Goal: Task Accomplishment & Management: Manage account settings

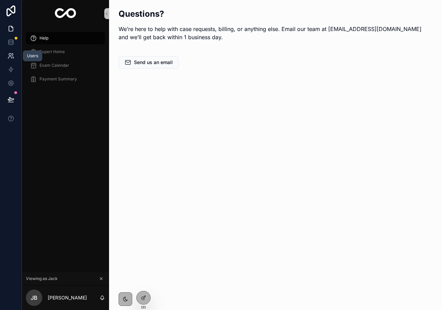
click at [8, 57] on icon at bounding box center [11, 56] width 7 height 7
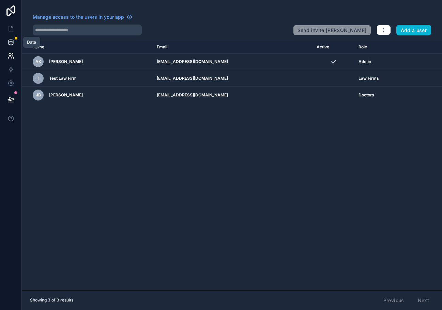
click at [9, 37] on link at bounding box center [10, 42] width 21 height 14
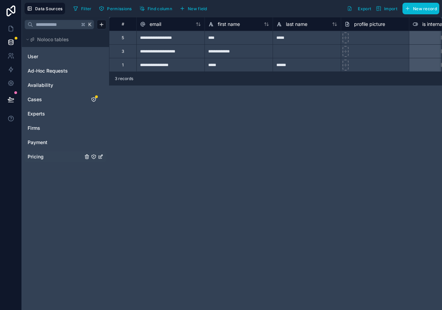
click at [40, 157] on span "Pricing" at bounding box center [36, 156] width 16 height 7
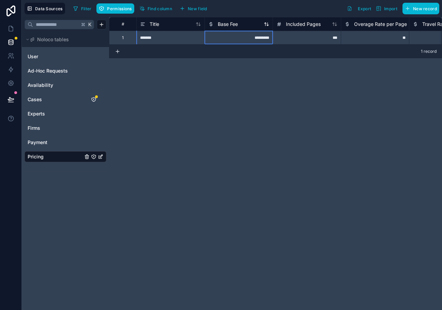
click at [229, 25] on span "Base Fee" at bounding box center [228, 24] width 20 height 7
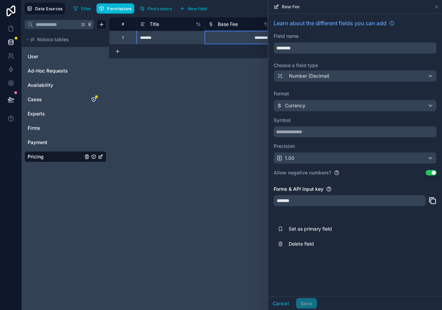
click at [277, 48] on input "********" at bounding box center [355, 48] width 162 height 11
click at [274, 42] on button "**********" at bounding box center [355, 48] width 163 height 12
drag, startPoint x: 298, startPoint y: 49, endPoint x: 279, endPoint y: 48, distance: 19.1
click at [280, 48] on input "**********" at bounding box center [355, 48] width 162 height 11
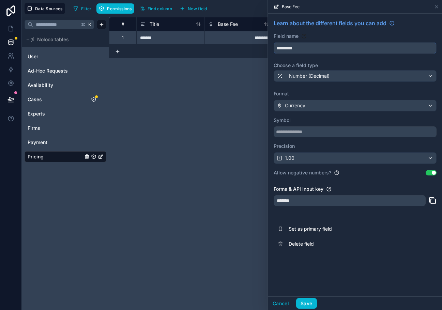
click at [299, 48] on input "*********" at bounding box center [355, 48] width 162 height 11
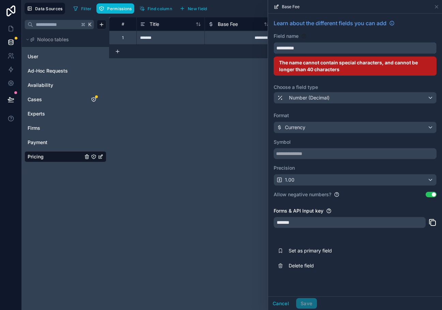
click at [274, 42] on button "*********" at bounding box center [355, 48] width 163 height 12
click at [274, 42] on button "**********" at bounding box center [355, 48] width 163 height 12
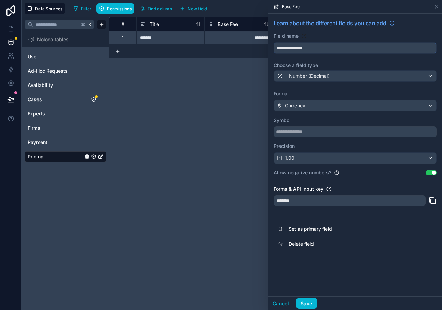
click at [274, 42] on button "**********" at bounding box center [355, 48] width 163 height 12
click at [310, 47] on input "**********" at bounding box center [355, 48] width 162 height 11
click at [274, 42] on button "**********" at bounding box center [355, 48] width 163 height 12
type input "**********"
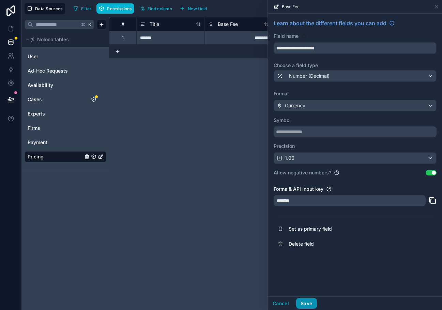
click at [310, 302] on button "Save" at bounding box center [306, 303] width 20 height 11
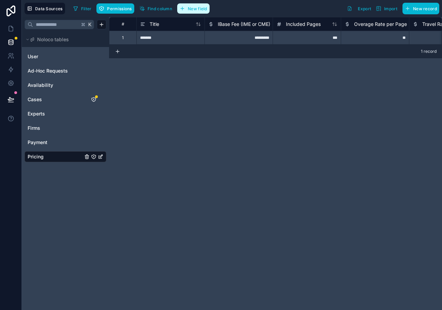
click at [188, 10] on button "New field" at bounding box center [193, 8] width 32 height 10
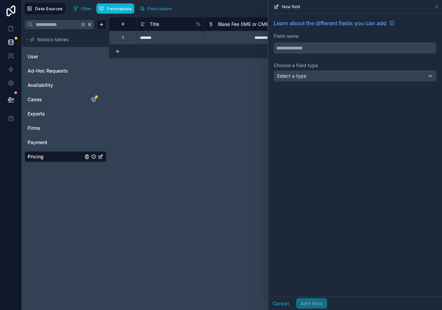
click at [318, 50] on input "text" at bounding box center [355, 48] width 162 height 11
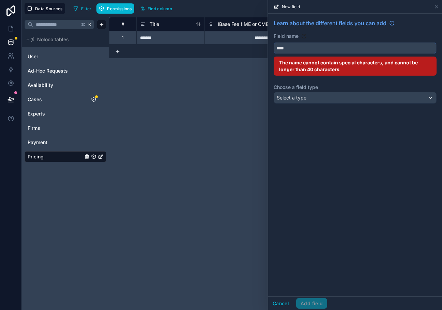
click at [274, 42] on button "***" at bounding box center [355, 48] width 163 height 12
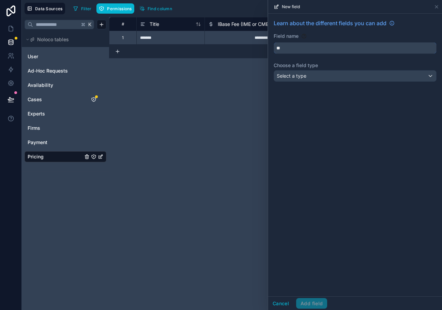
type input "*"
click at [274, 42] on button "****" at bounding box center [355, 48] width 163 height 12
click at [274, 42] on button "********" at bounding box center [355, 48] width 163 height 12
click at [274, 42] on button "**********" at bounding box center [355, 48] width 163 height 12
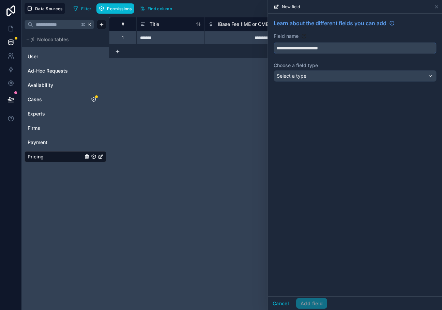
click at [274, 42] on button "**********" at bounding box center [355, 48] width 163 height 12
type input "**********"
click at [317, 78] on div "Select a type" at bounding box center [355, 76] width 162 height 11
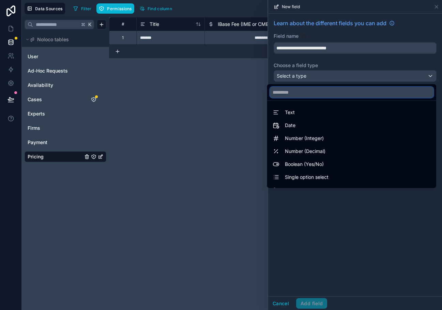
click at [295, 91] on input "text" at bounding box center [352, 92] width 164 height 11
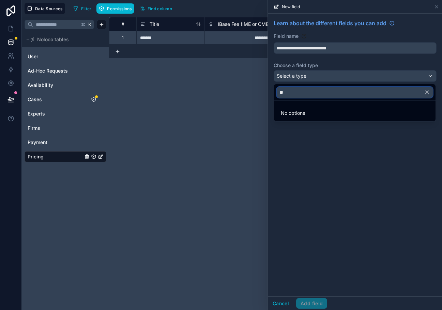
type input "*"
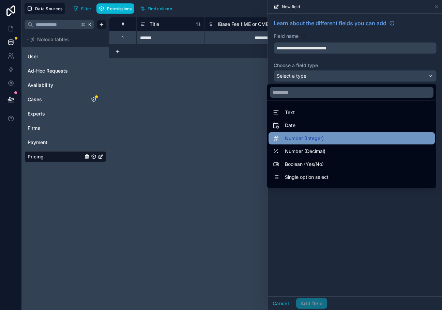
click at [295, 139] on span "Number (Integer)" at bounding box center [304, 138] width 39 height 8
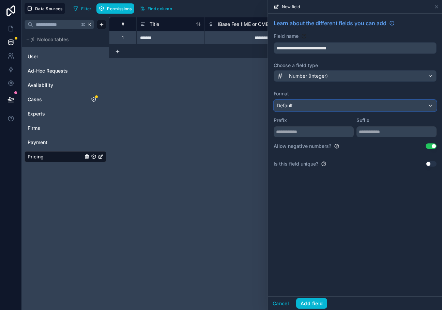
click at [294, 107] on div "Default" at bounding box center [355, 105] width 162 height 11
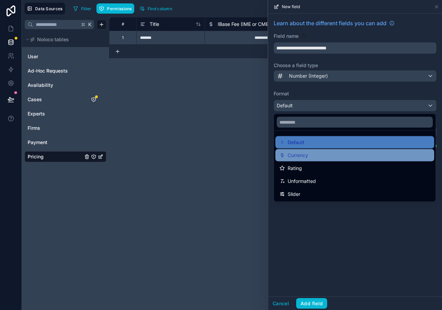
click at [301, 157] on span "Currency" at bounding box center [298, 155] width 20 height 8
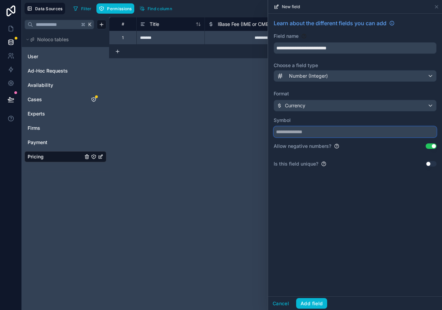
click at [291, 132] on input "text" at bounding box center [355, 131] width 163 height 11
type input "*"
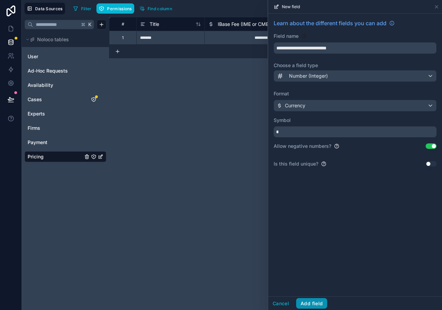
click at [319, 304] on button "Add field" at bounding box center [311, 303] width 31 height 11
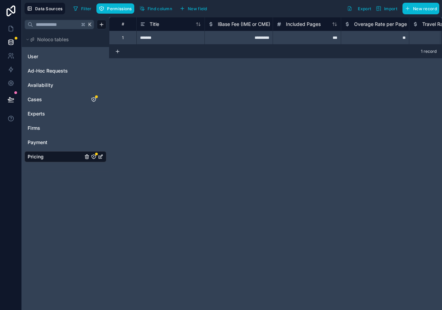
click at [243, 23] on span "IBase Fee (IME or CME)" at bounding box center [244, 24] width 53 height 7
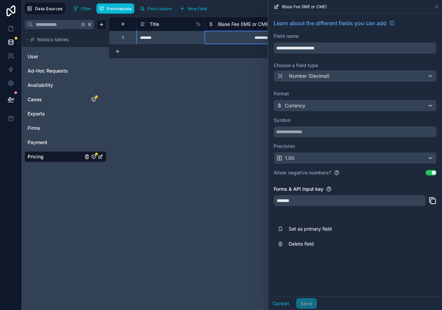
click at [279, 47] on input "**********" at bounding box center [355, 48] width 162 height 11
type input "**********"
click at [311, 302] on button "Save" at bounding box center [306, 303] width 20 height 11
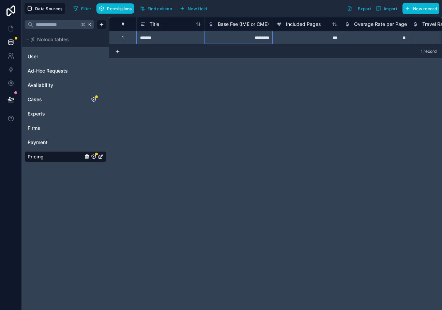
click at [237, 21] on span "Base Fee (IME or CME)" at bounding box center [243, 24] width 51 height 7
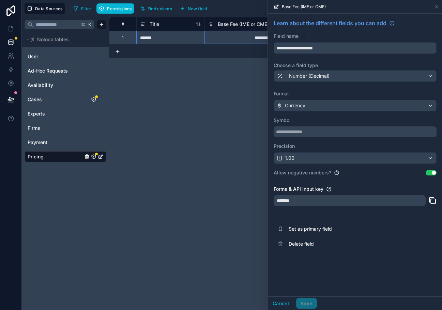
click at [187, 183] on div "# Title Base Fee (IME or CME) Included Pages Overage Rate per Page Travel Rate …" at bounding box center [275, 163] width 333 height 293
click at [274, 303] on button "Cancel" at bounding box center [280, 303] width 25 height 11
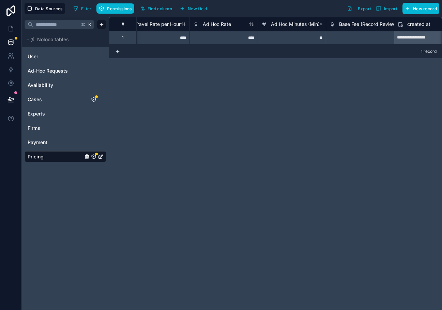
scroll to position [0, 424]
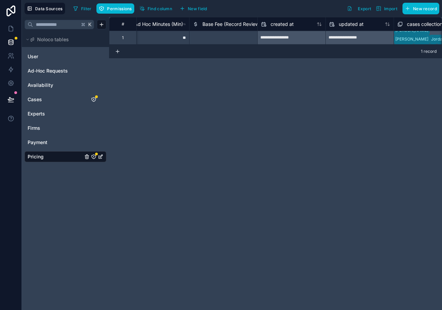
click at [230, 36] on div at bounding box center [223, 38] width 68 height 14
type input "****"
click at [230, 38] on div "******" at bounding box center [223, 38] width 68 height 14
click at [236, 26] on span "Base Fee (Record Review Only)" at bounding box center [238, 24] width 70 height 7
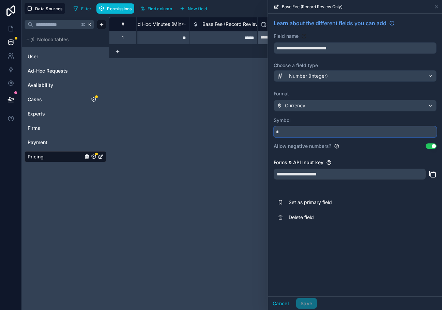
click at [297, 131] on input "*" at bounding box center [355, 131] width 163 height 11
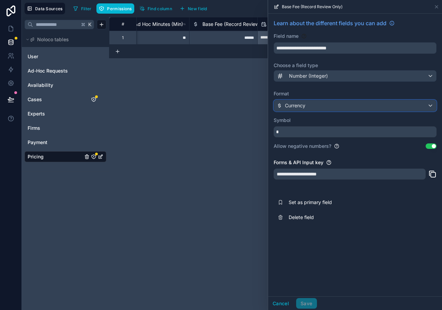
click at [305, 104] on span "Currency" at bounding box center [295, 105] width 20 height 7
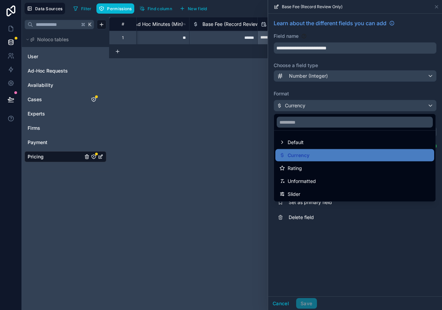
click at [299, 246] on div at bounding box center [355, 155] width 174 height 310
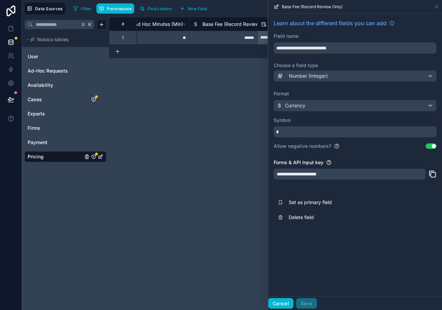
click at [281, 303] on button "Cancel" at bounding box center [280, 303] width 25 height 11
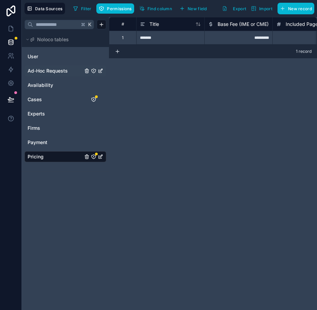
click at [44, 71] on span "Ad-Hoc Requests" at bounding box center [48, 71] width 40 height 7
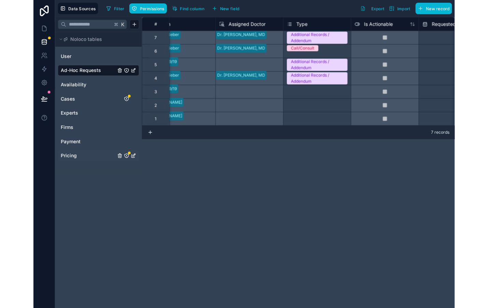
scroll to position [0, 381]
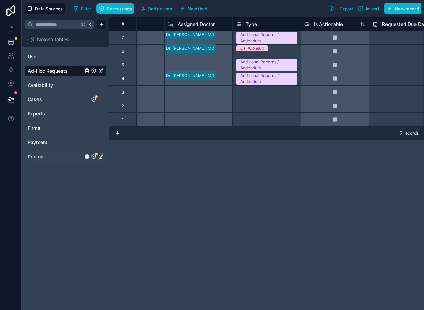
click at [255, 24] on span "Type" at bounding box center [251, 24] width 11 height 7
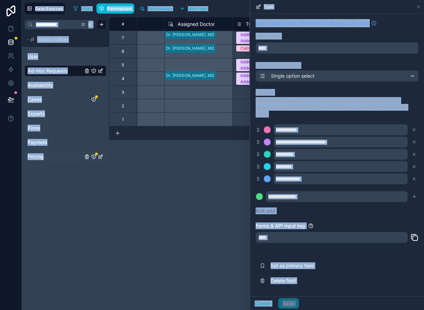
click at [375, 161] on div "**********" at bounding box center [337, 154] width 163 height 63
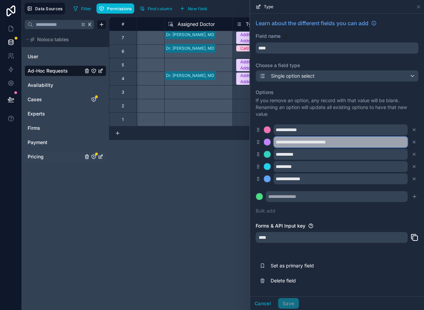
click at [359, 143] on input "**********" at bounding box center [341, 142] width 134 height 11
click at [338, 142] on input "**********" at bounding box center [341, 142] width 134 height 11
click at [347, 142] on input "**********" at bounding box center [341, 142] width 134 height 11
paste input "**"
type input "**********"
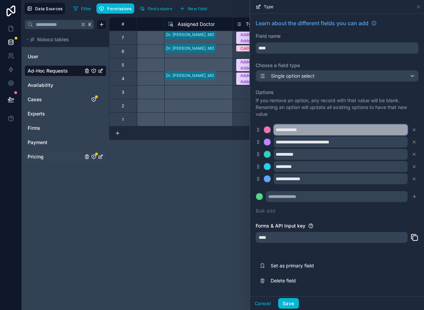
click at [308, 133] on input "**********" at bounding box center [341, 129] width 134 height 11
type input "**********"
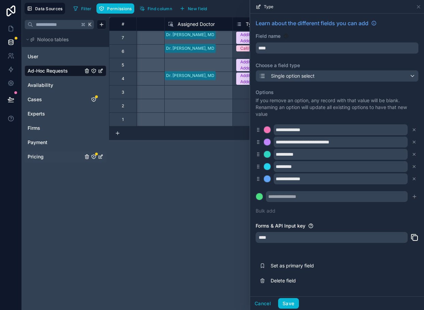
click at [29, 170] on div "User Ad-Hoc Requests Availability Cases Experts Firms Payment Pricing" at bounding box center [65, 109] width 87 height 124
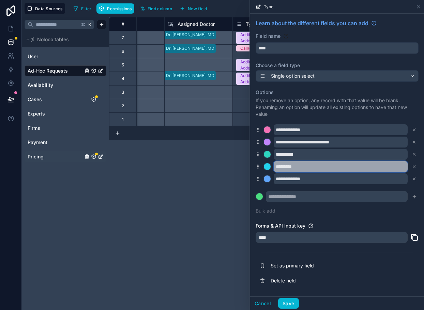
click at [303, 167] on input "*********" at bounding box center [341, 166] width 134 height 11
type input "**********"
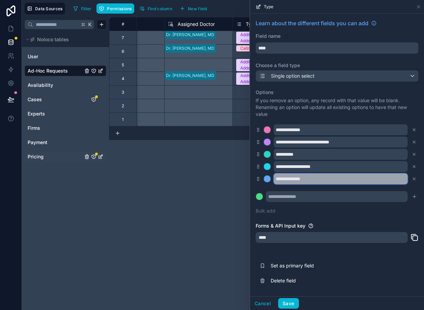
click at [293, 179] on input "**********" at bounding box center [341, 179] width 134 height 11
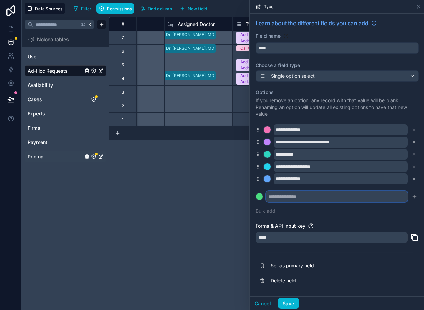
click at [310, 199] on input "text" at bounding box center [337, 196] width 142 height 11
click at [294, 306] on button "Save" at bounding box center [288, 303] width 20 height 11
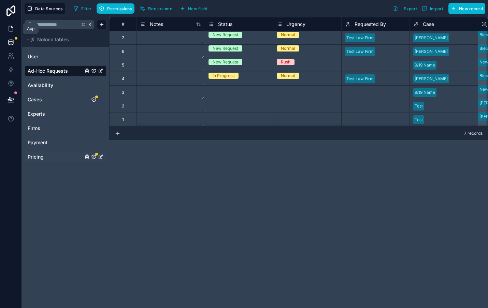
click at [10, 31] on icon at bounding box center [11, 28] width 4 height 5
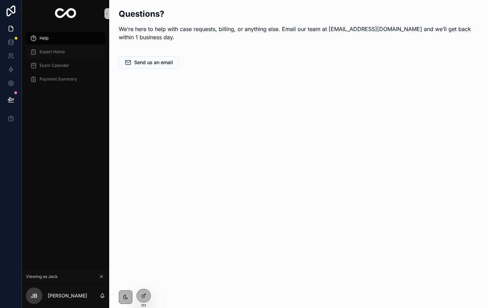
click at [55, 54] on span "Expert Home" at bounding box center [52, 51] width 25 height 5
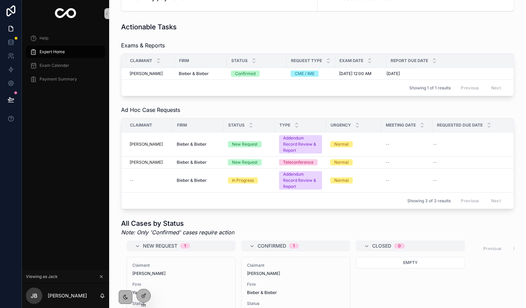
scroll to position [141, 0]
click at [146, 297] on icon at bounding box center [143, 295] width 5 height 5
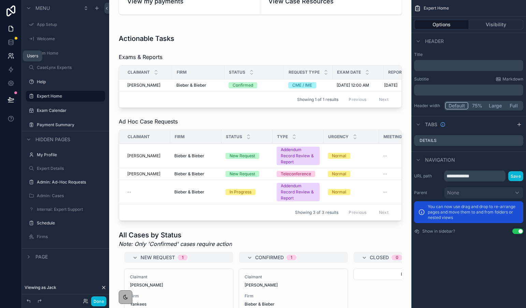
click at [15, 59] on link at bounding box center [10, 56] width 21 height 14
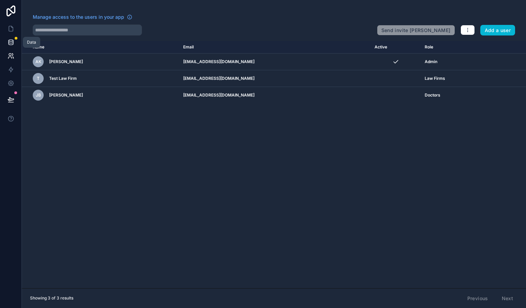
click at [10, 42] on icon at bounding box center [11, 42] width 7 height 7
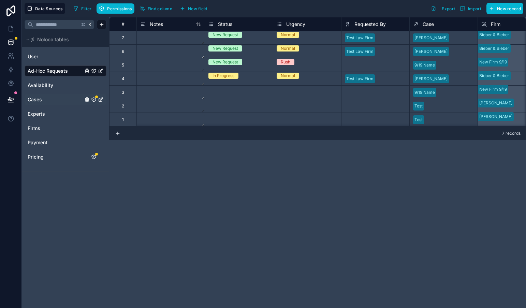
click at [39, 100] on span "Cases" at bounding box center [35, 99] width 14 height 7
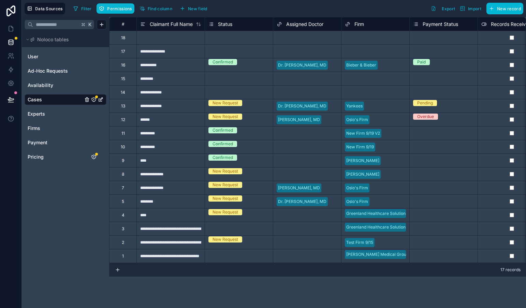
click at [225, 22] on span "Status" at bounding box center [225, 24] width 14 height 7
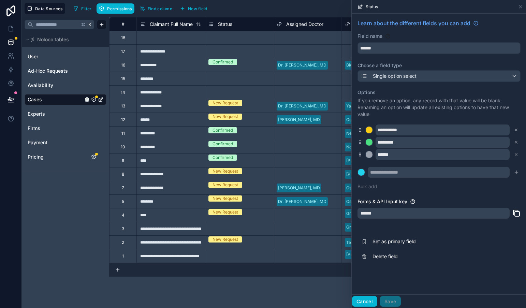
click at [362, 298] on button "Cancel" at bounding box center [364, 301] width 25 height 11
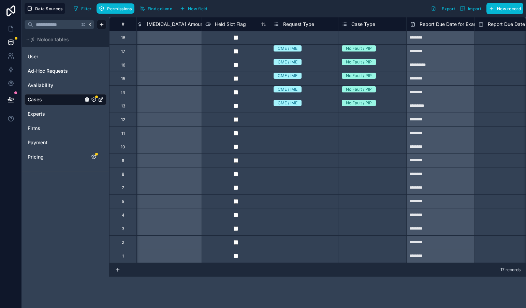
scroll to position [0, 1923]
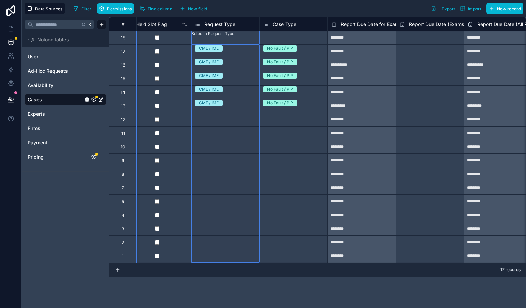
click at [223, 23] on span "Request Type" at bounding box center [219, 24] width 31 height 7
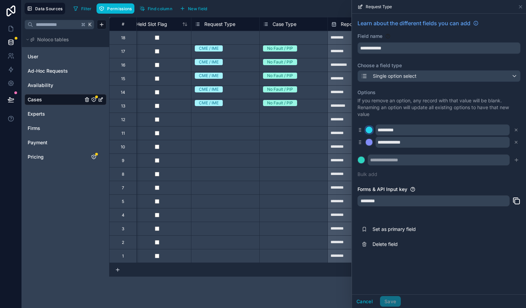
click at [368, 130] on div at bounding box center [368, 129] width 7 height 7
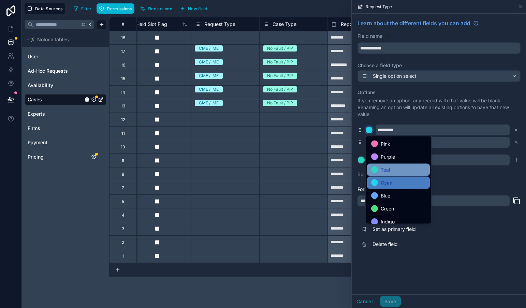
scroll to position [57, 0]
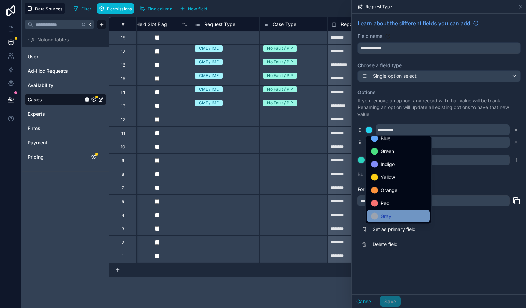
click at [390, 213] on span "Gray" at bounding box center [385, 216] width 11 height 8
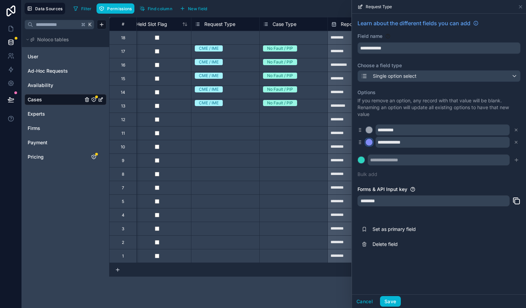
click at [368, 143] on div at bounding box center [368, 142] width 7 height 7
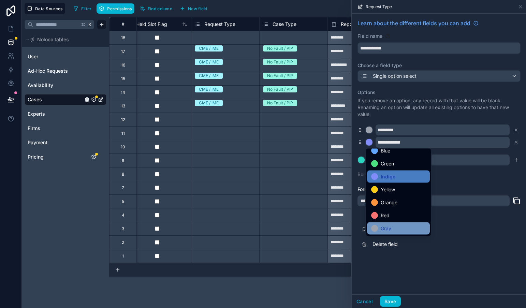
click at [382, 227] on span "Gray" at bounding box center [385, 228] width 11 height 8
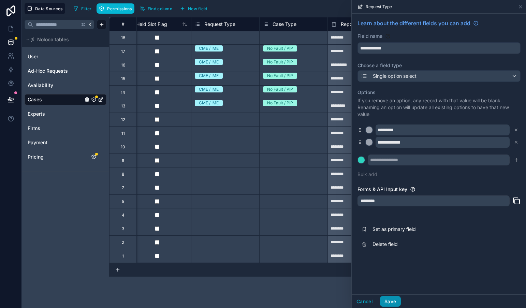
click at [395, 300] on button "Save" at bounding box center [390, 301] width 20 height 11
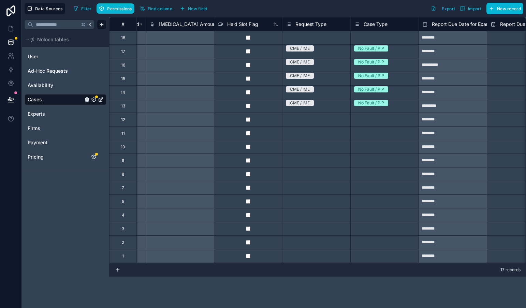
scroll to position [0, 1966]
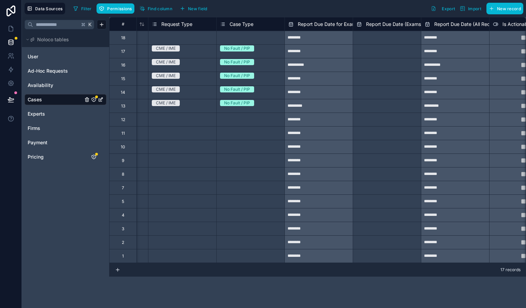
click at [236, 27] on span "Case Type" at bounding box center [241, 24] width 24 height 7
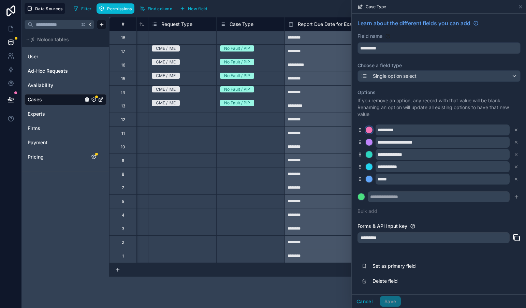
click at [368, 130] on div at bounding box center [368, 129] width 7 height 7
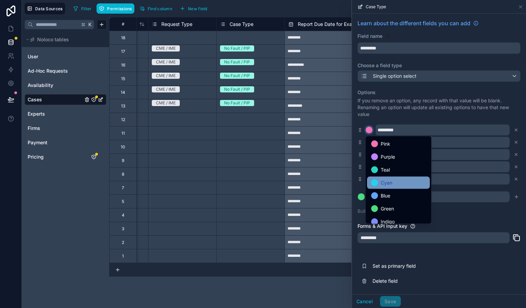
scroll to position [57, 0]
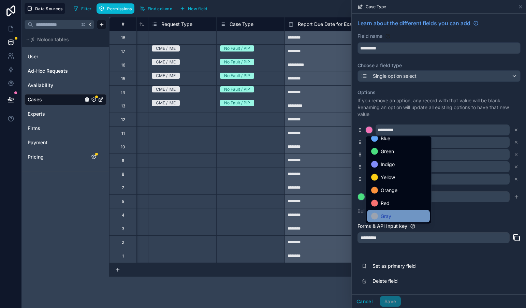
click at [384, 211] on div "Gray" at bounding box center [398, 216] width 63 height 12
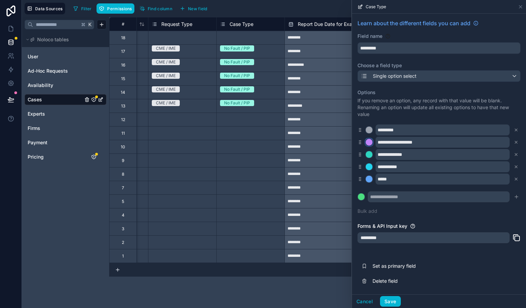
click at [369, 145] on div at bounding box center [368, 142] width 7 height 7
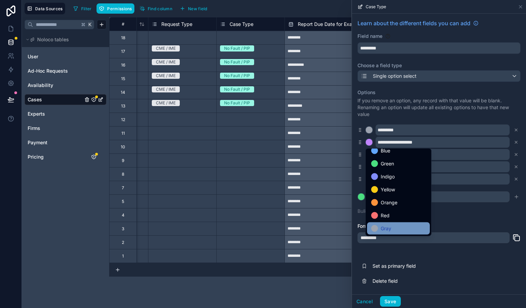
click at [390, 230] on span "Gray" at bounding box center [385, 228] width 11 height 8
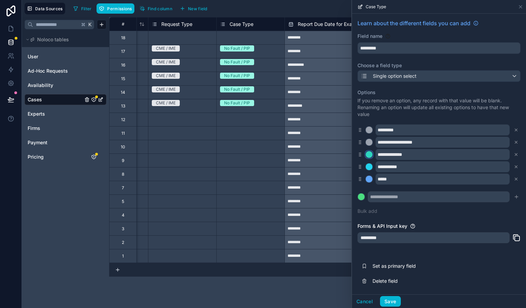
click at [371, 155] on div at bounding box center [368, 154] width 7 height 7
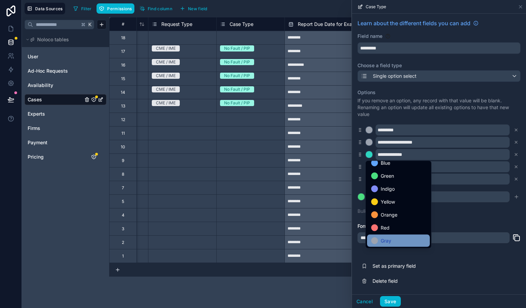
click at [390, 239] on span "Gray" at bounding box center [385, 241] width 11 height 8
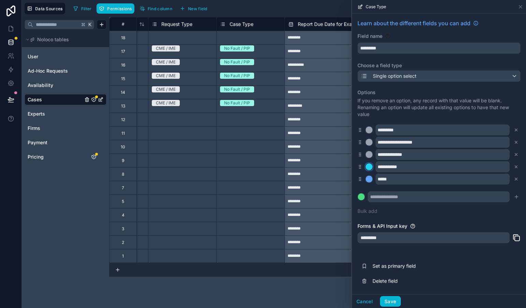
click at [370, 166] on div at bounding box center [368, 166] width 7 height 7
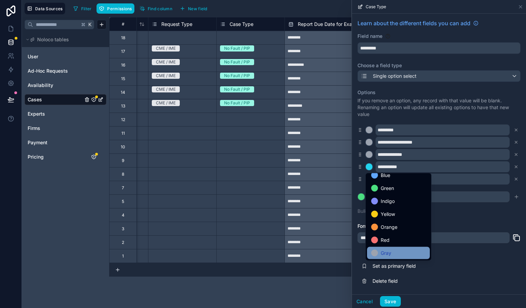
click at [391, 250] on span "Gray" at bounding box center [385, 253] width 11 height 8
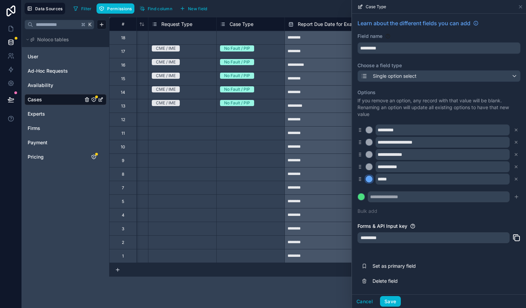
click at [368, 179] on div at bounding box center [368, 179] width 7 height 7
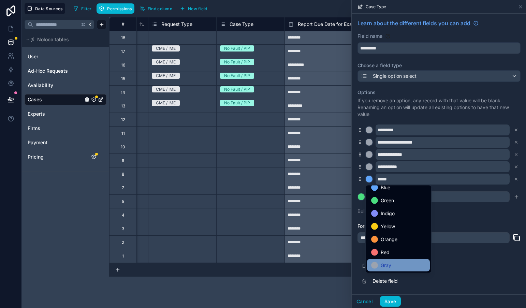
click at [393, 266] on div "Gray" at bounding box center [398, 265] width 55 height 8
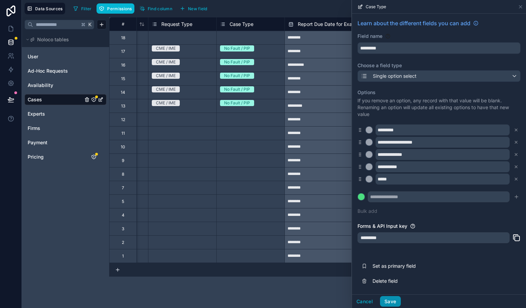
click at [392, 299] on button "Save" at bounding box center [390, 301] width 20 height 11
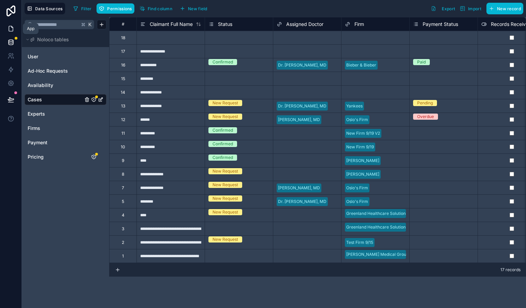
click at [12, 29] on icon at bounding box center [11, 28] width 4 height 5
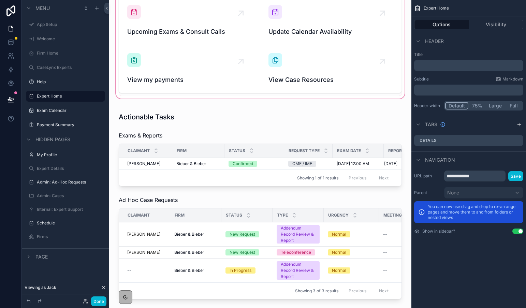
scroll to position [84, 0]
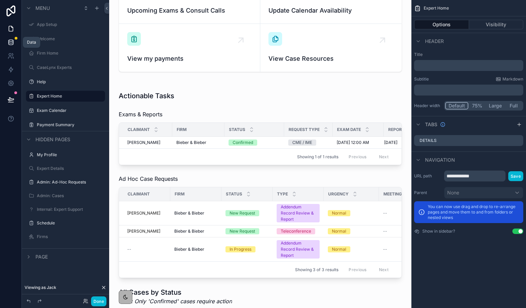
click at [10, 41] on icon at bounding box center [11, 42] width 7 height 7
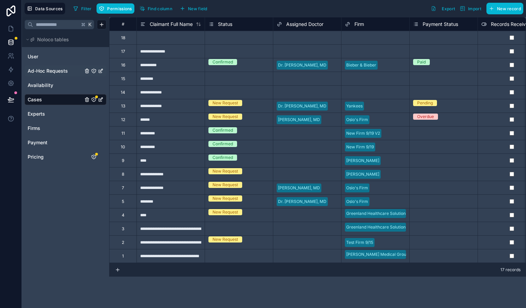
click at [38, 71] on span "Ad-Hoc Requests" at bounding box center [48, 71] width 40 height 7
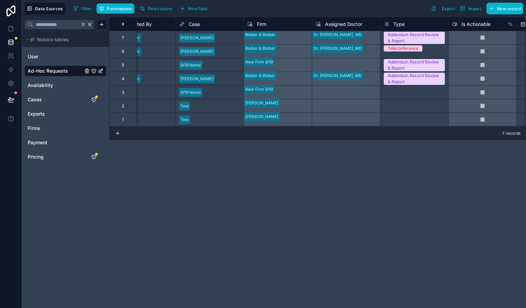
scroll to position [0, 374]
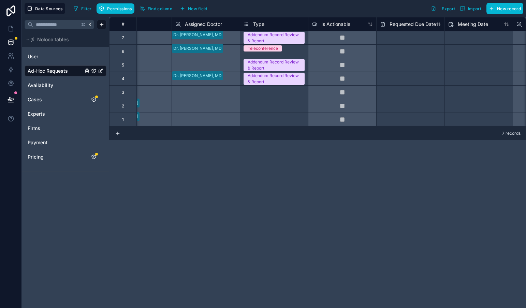
click at [258, 20] on div "Type" at bounding box center [253, 24] width 21 height 8
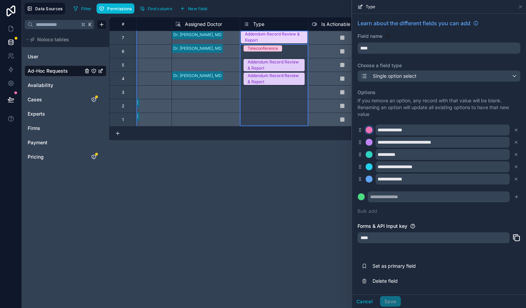
click at [368, 130] on div at bounding box center [368, 129] width 7 height 7
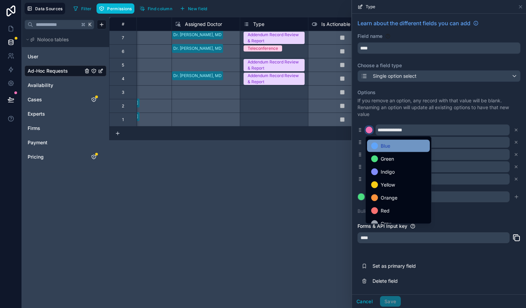
scroll to position [57, 0]
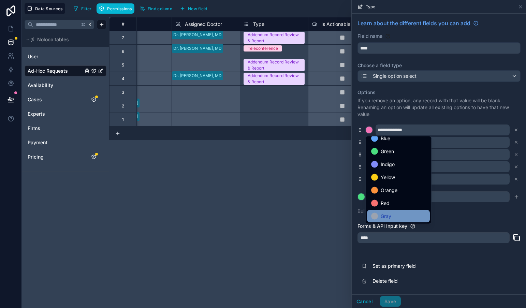
click at [392, 212] on div "Gray" at bounding box center [398, 216] width 55 height 8
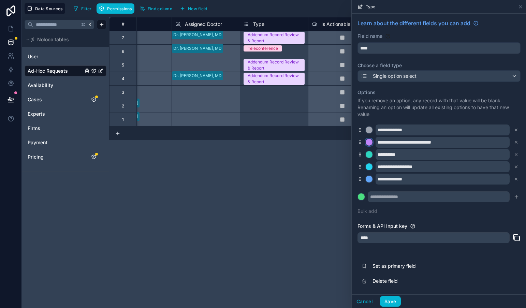
click at [368, 144] on div at bounding box center [368, 142] width 7 height 7
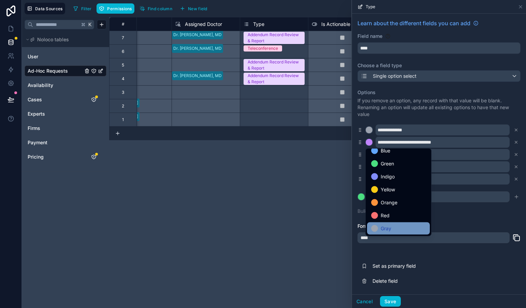
click at [384, 227] on span "Gray" at bounding box center [385, 228] width 11 height 8
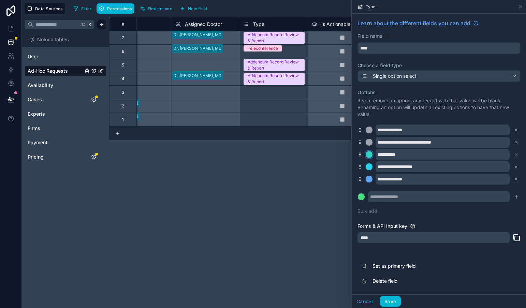
click at [371, 155] on div at bounding box center [368, 154] width 7 height 7
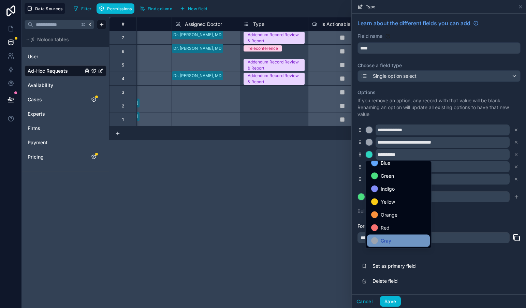
click at [383, 239] on span "Gray" at bounding box center [385, 241] width 11 height 8
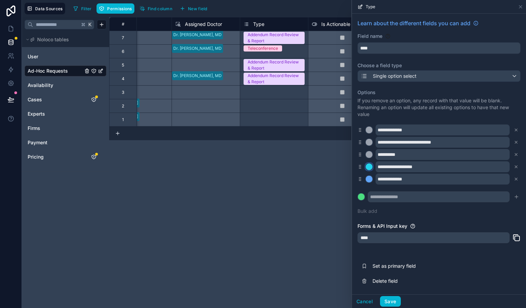
click at [369, 166] on div at bounding box center [368, 166] width 7 height 7
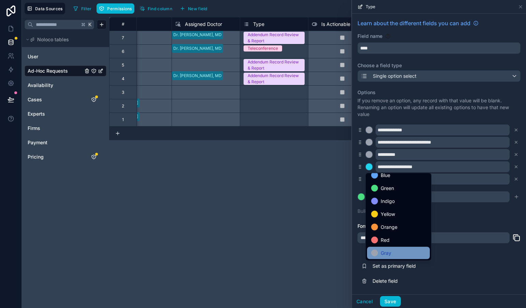
click at [386, 254] on span "Gray" at bounding box center [385, 253] width 11 height 8
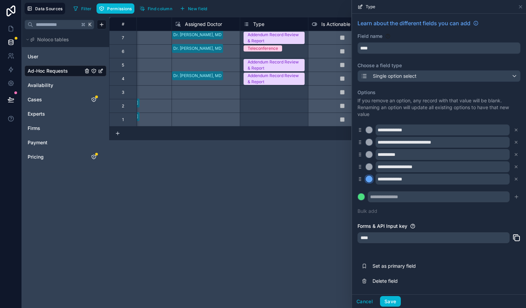
click at [371, 180] on div at bounding box center [368, 179] width 7 height 7
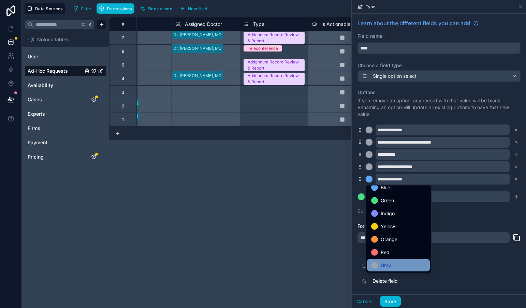
click at [392, 265] on div "Gray" at bounding box center [398, 265] width 55 height 8
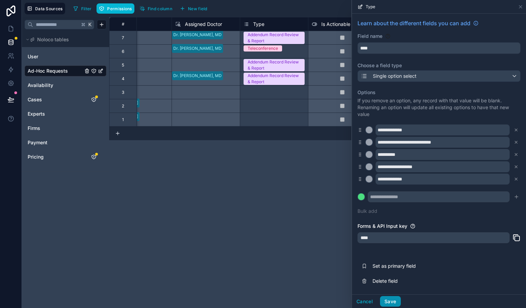
click at [394, 297] on button "Save" at bounding box center [390, 301] width 20 height 11
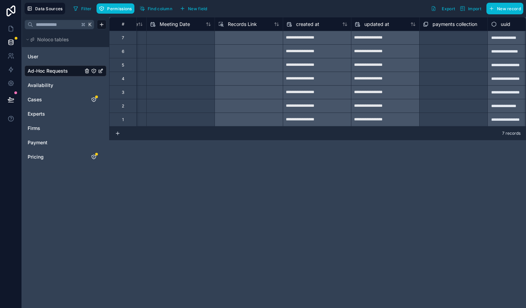
scroll to position [0, 702]
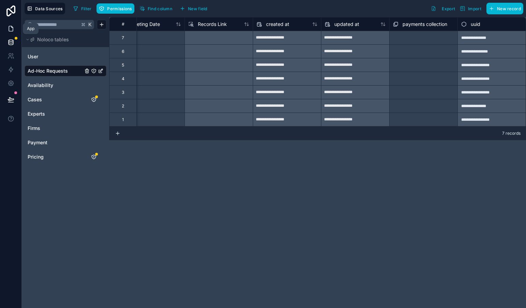
click at [11, 30] on icon at bounding box center [11, 28] width 7 height 7
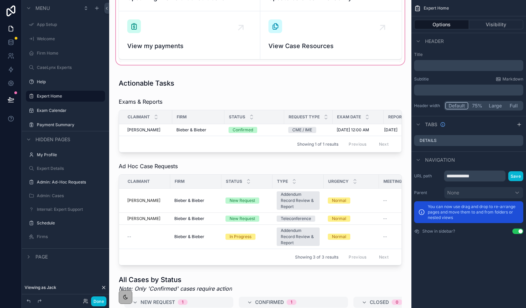
scroll to position [105, 0]
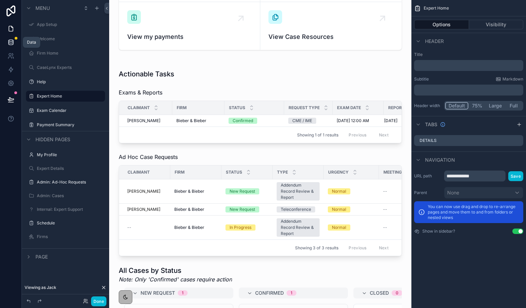
click at [13, 48] on link at bounding box center [10, 42] width 21 height 14
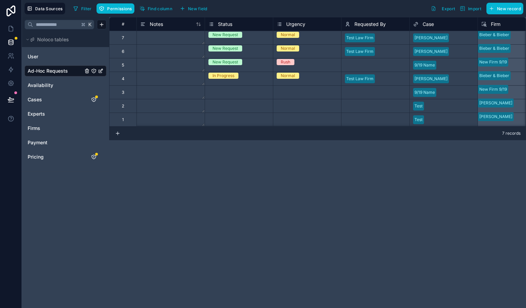
click at [286, 23] on div "Urgency" at bounding box center [290, 24] width 29 height 8
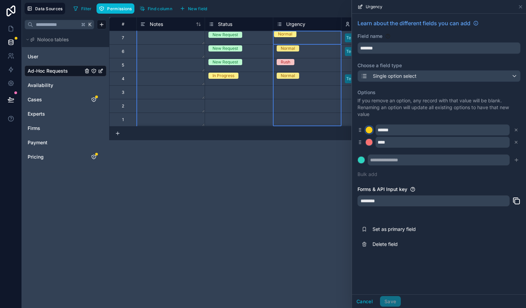
click at [368, 128] on div at bounding box center [368, 129] width 7 height 7
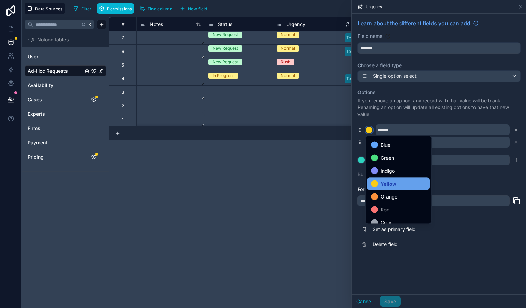
scroll to position [57, 0]
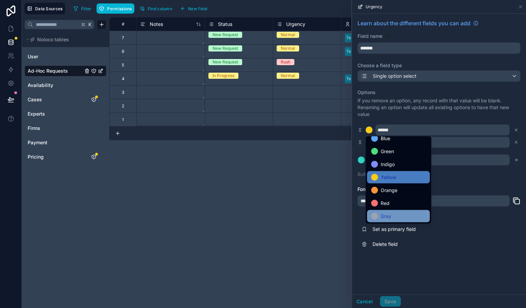
click at [384, 211] on div "Gray" at bounding box center [398, 216] width 63 height 12
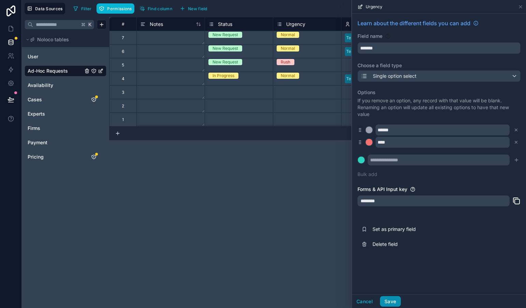
click at [389, 298] on button "Save" at bounding box center [390, 301] width 20 height 11
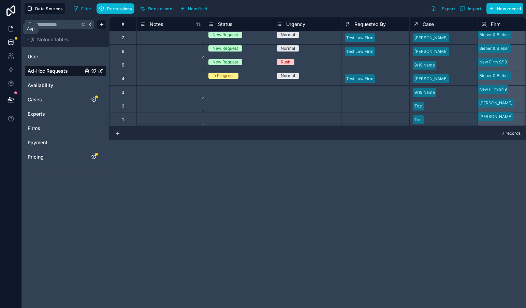
click at [8, 29] on icon at bounding box center [11, 28] width 7 height 7
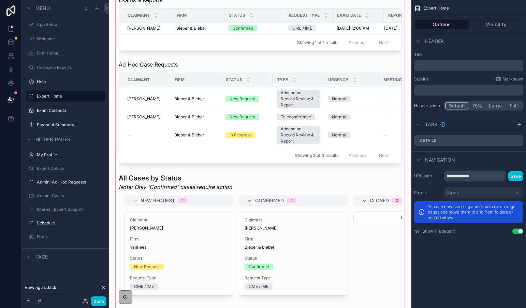
scroll to position [196, 0]
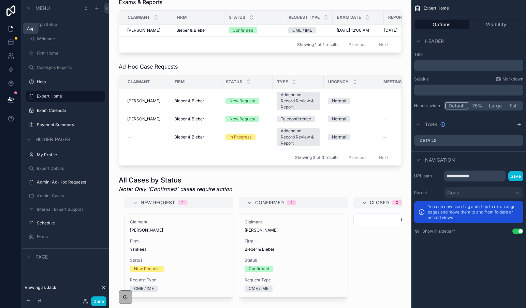
click at [10, 30] on icon at bounding box center [11, 28] width 7 height 7
click at [9, 37] on link at bounding box center [10, 42] width 21 height 14
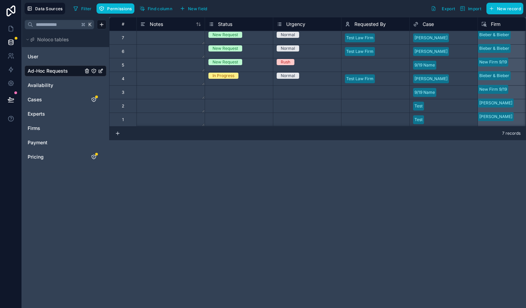
click at [227, 26] on span "Status" at bounding box center [225, 24] width 14 height 7
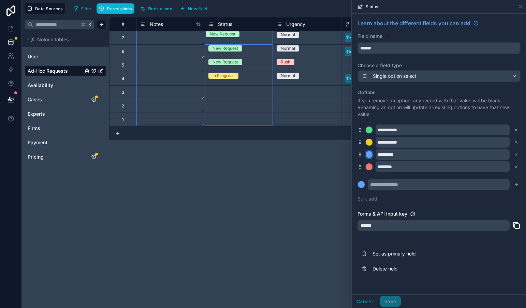
click at [369, 155] on div at bounding box center [368, 154] width 7 height 7
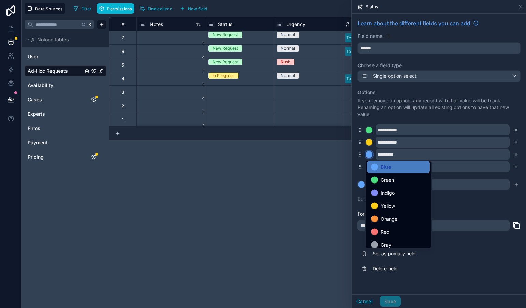
scroll to position [57, 0]
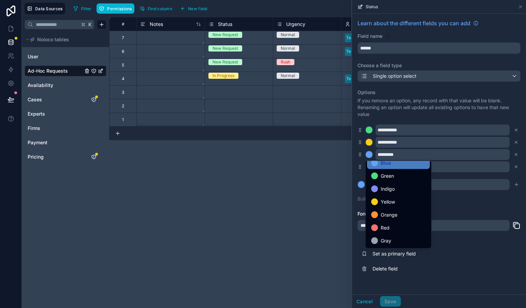
click at [324, 206] on div "# Notes Status Urgency Requested By Case Firm Assigned Doctor 7 New Request Nor…" at bounding box center [317, 162] width 417 height 291
click at [362, 300] on div at bounding box center [439, 154] width 174 height 308
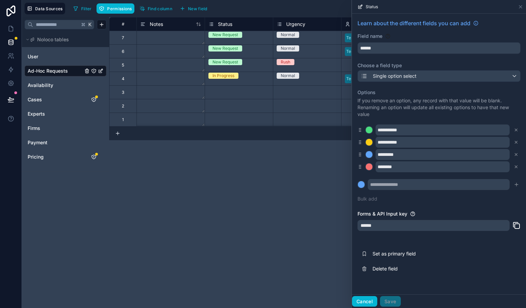
click at [362, 300] on button "Cancel" at bounding box center [364, 301] width 25 height 11
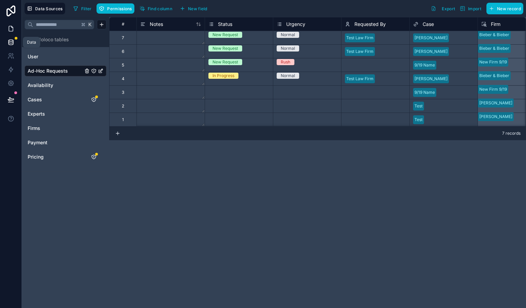
click at [12, 35] on link at bounding box center [10, 29] width 21 height 14
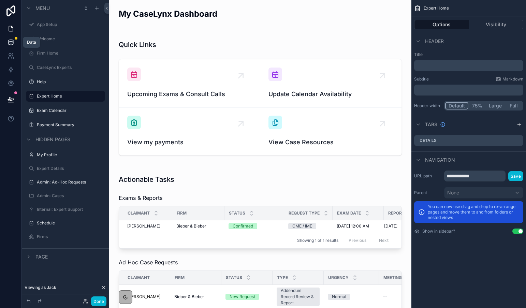
click at [9, 41] on icon at bounding box center [11, 41] width 4 height 2
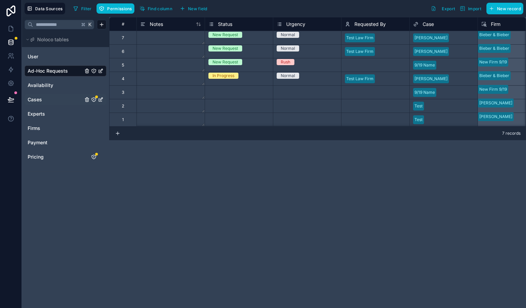
click at [42, 98] on link "Cases" at bounding box center [55, 99] width 55 height 7
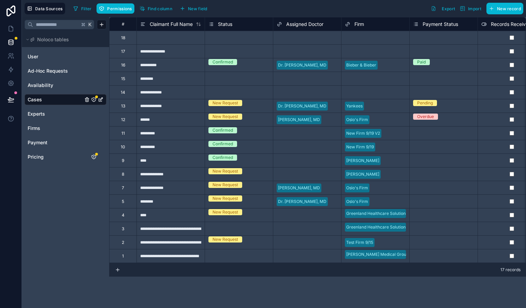
click at [224, 24] on span "Status" at bounding box center [225, 24] width 14 height 7
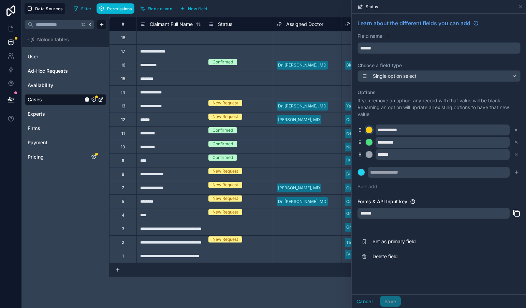
click at [369, 130] on div at bounding box center [368, 129] width 7 height 7
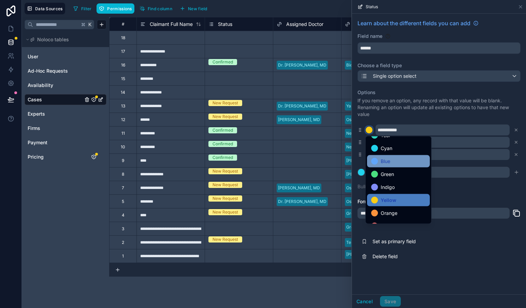
scroll to position [44, 0]
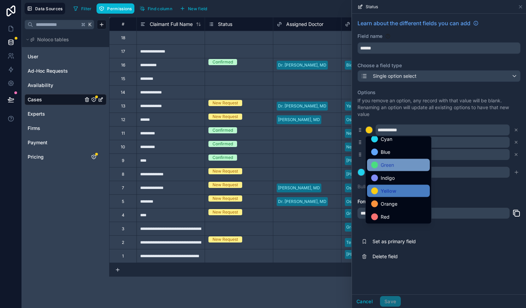
click at [386, 167] on span "Green" at bounding box center [386, 165] width 13 height 8
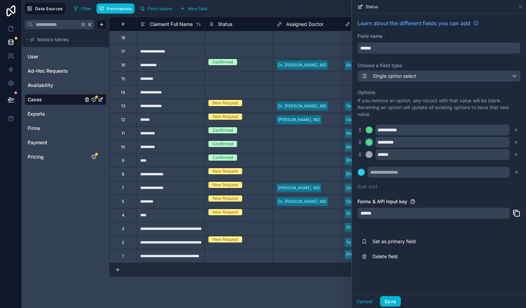
click at [368, 141] on div at bounding box center [368, 142] width 7 height 7
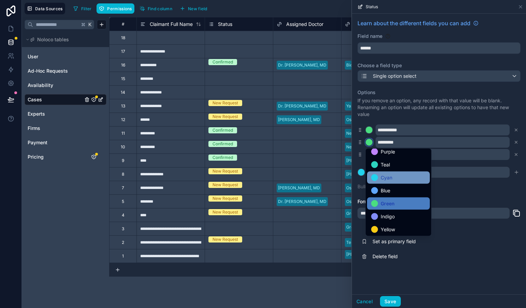
scroll to position [18, 0]
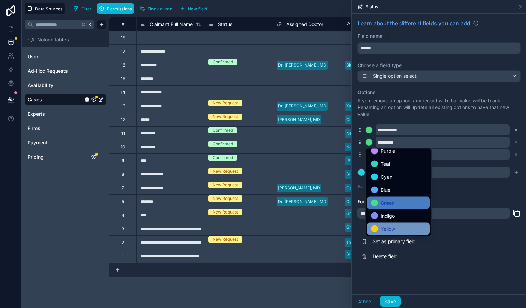
click at [385, 226] on span "Yellow" at bounding box center [387, 229] width 14 height 8
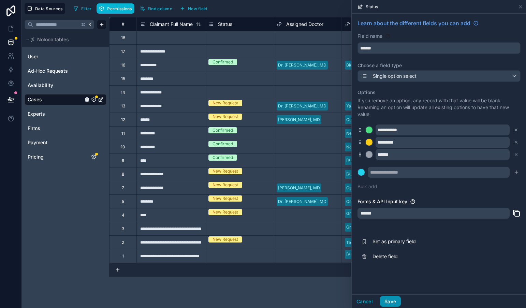
click at [392, 301] on button "Save" at bounding box center [390, 301] width 20 height 11
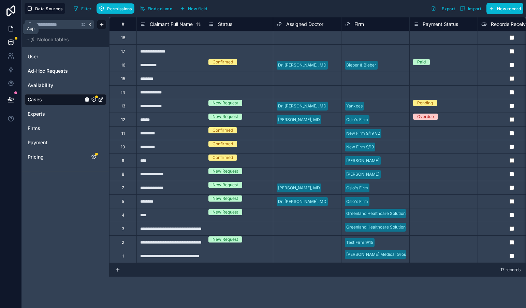
click at [9, 28] on icon at bounding box center [11, 28] width 7 height 7
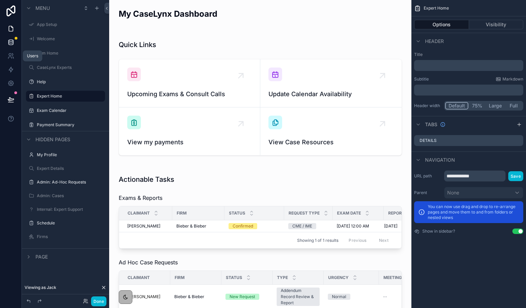
click at [10, 46] on link at bounding box center [10, 42] width 21 height 14
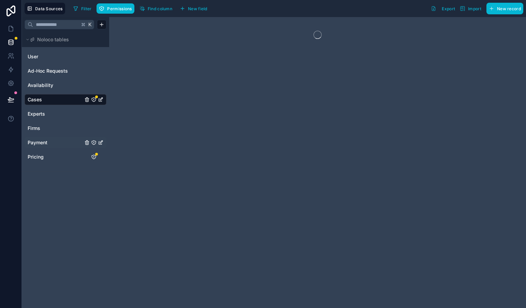
click at [45, 137] on div "Payment" at bounding box center [66, 142] width 82 height 11
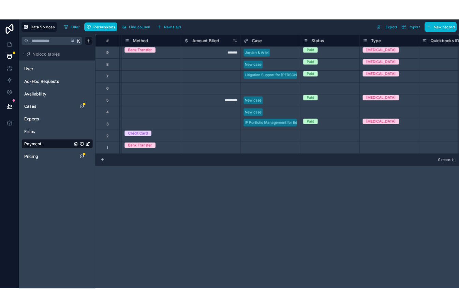
scroll to position [0, 176]
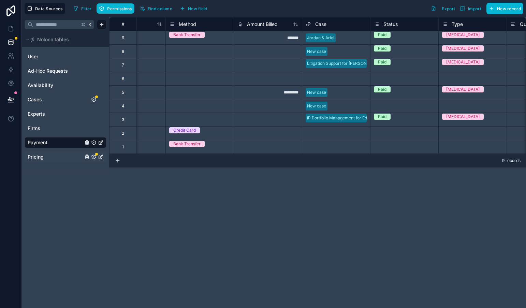
click at [42, 159] on span "Pricing" at bounding box center [36, 156] width 16 height 7
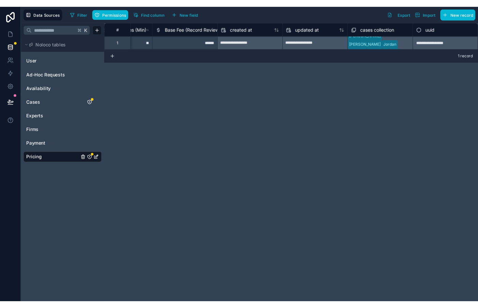
scroll to position [0, 388]
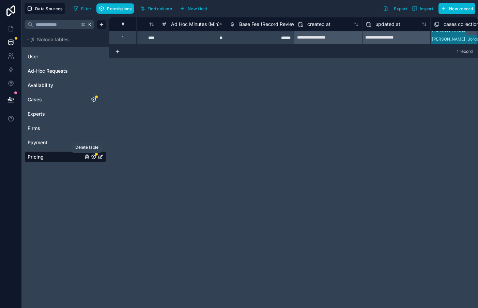
click at [87, 157] on icon "Pricing" at bounding box center [87, 156] width 0 height 1
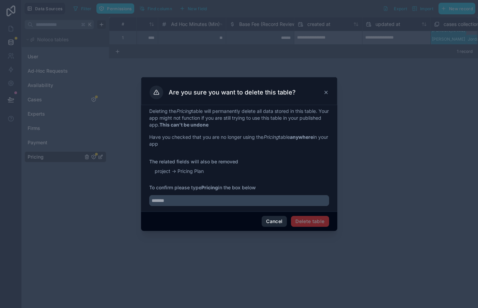
click at [272, 218] on button "Cancel" at bounding box center [274, 221] width 25 height 11
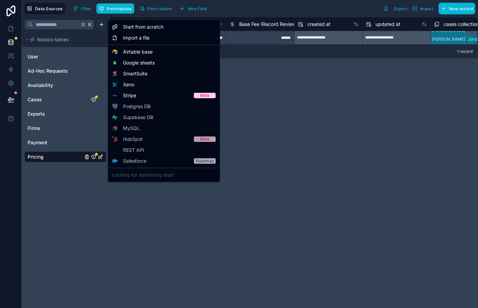
click at [99, 24] on html "**********" at bounding box center [239, 154] width 478 height 308
click at [131, 40] on span "Import a file" at bounding box center [136, 37] width 27 height 7
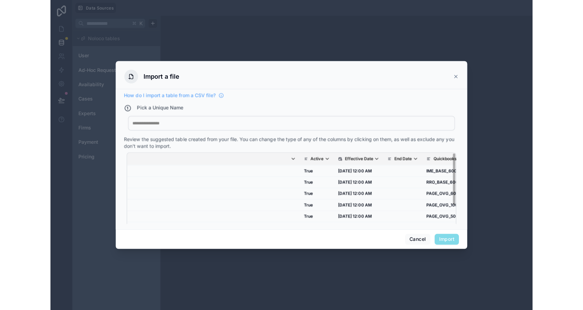
scroll to position [0, 733]
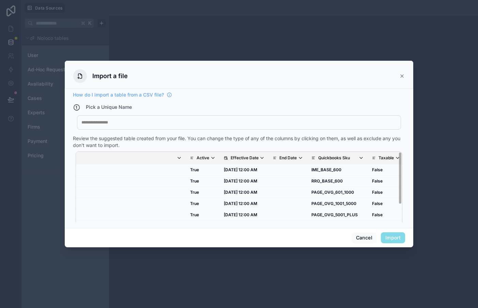
click at [100, 123] on div at bounding box center [238, 122] width 315 height 5
click at [393, 237] on button "Import" at bounding box center [393, 237] width 24 height 11
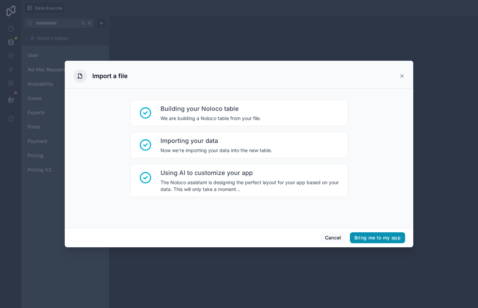
click at [384, 233] on button "Bring me to my app" at bounding box center [377, 237] width 55 height 11
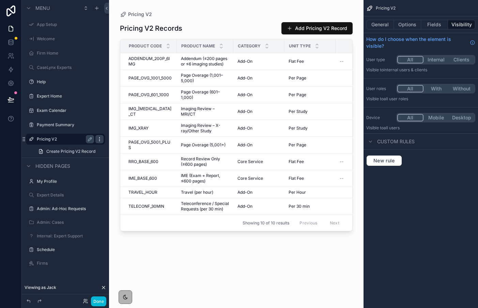
click at [98, 137] on icon "scrollable content" at bounding box center [99, 138] width 5 height 5
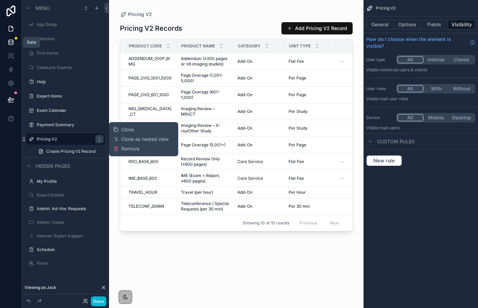
click at [8, 44] on icon at bounding box center [11, 42] width 7 height 7
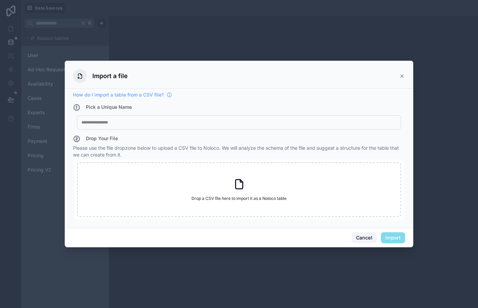
click at [364, 237] on button "Cancel" at bounding box center [364, 237] width 25 height 11
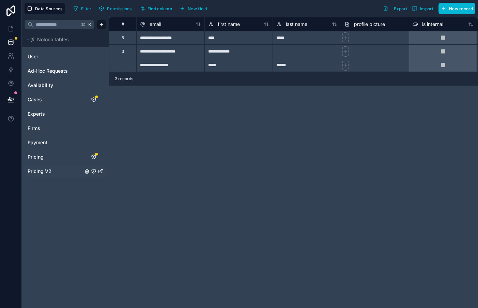
click at [41, 168] on span "Pricing V2" at bounding box center [40, 171] width 24 height 7
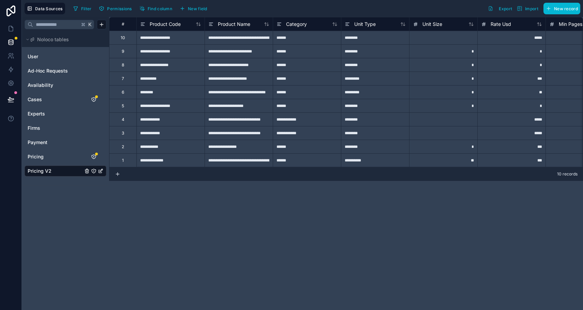
click at [288, 40] on div "******" at bounding box center [307, 38] width 68 height 14
click at [302, 24] on span "Category" at bounding box center [296, 24] width 21 height 7
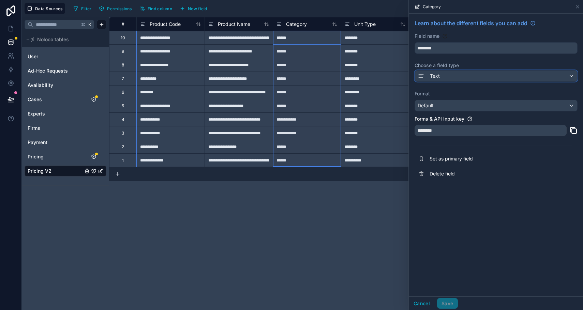
click at [437, 74] on span "Text" at bounding box center [435, 76] width 10 height 7
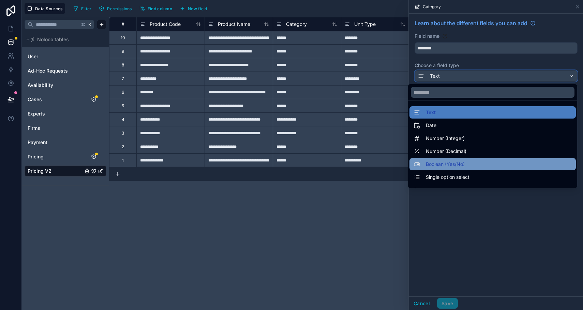
scroll to position [5, 0]
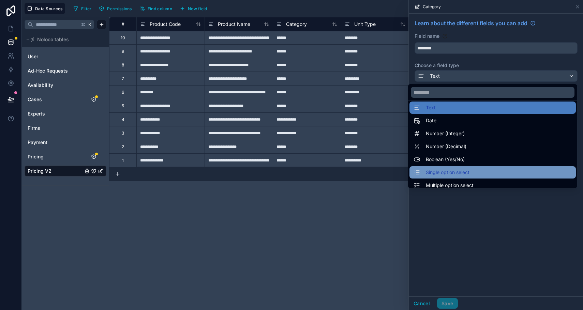
click at [442, 172] on span "Single option select" at bounding box center [448, 172] width 44 height 8
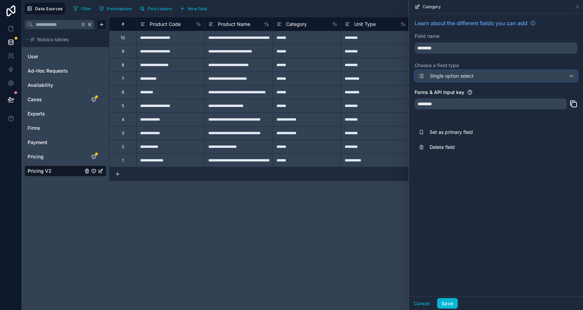
click at [442, 78] on span "Single option select" at bounding box center [452, 76] width 44 height 7
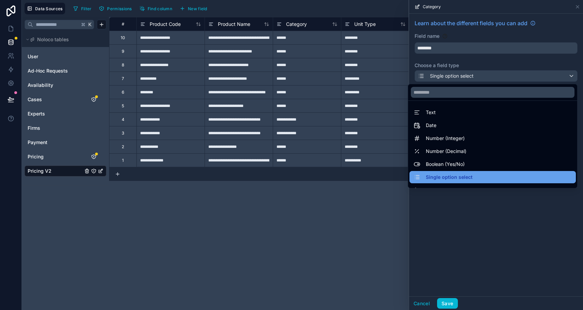
click at [442, 181] on span "Single option select" at bounding box center [449, 177] width 47 height 8
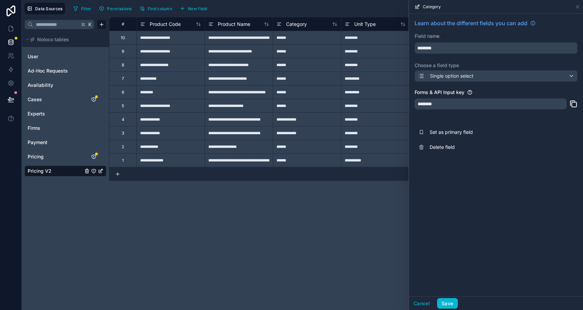
click at [442, 179] on div "Learn about the different fields you can add Field name ******** Choose a field…" at bounding box center [496, 155] width 174 height 283
click at [438, 75] on span "Single option select" at bounding box center [452, 76] width 44 height 7
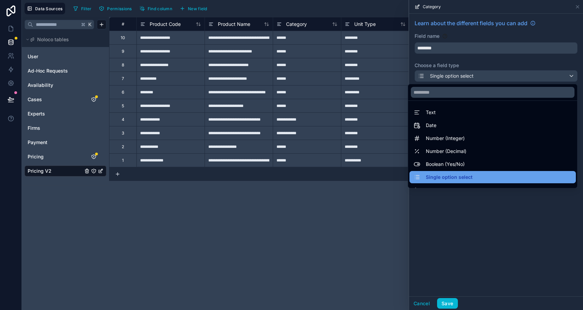
click at [440, 178] on span "Single option select" at bounding box center [449, 177] width 47 height 8
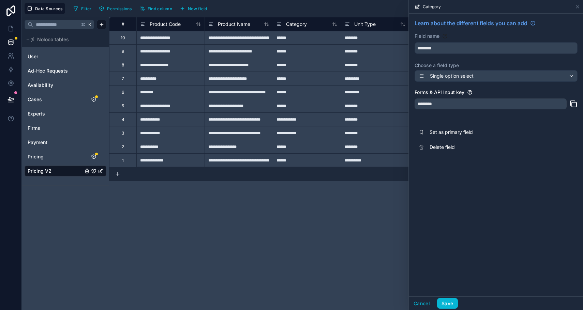
click at [435, 104] on div "********" at bounding box center [491, 104] width 152 height 11
click at [442, 235] on div "Learn about the different fields you can add Field name ******** Choose a field…" at bounding box center [496, 155] width 174 height 283
click at [442, 300] on button "Save" at bounding box center [447, 303] width 20 height 11
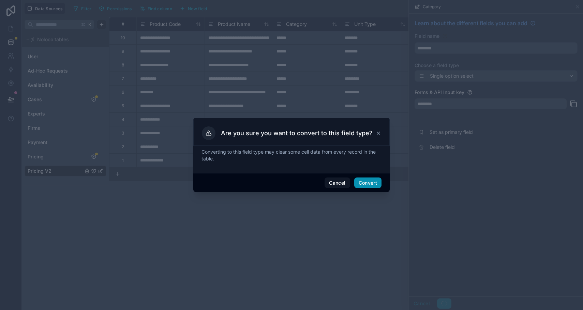
click at [369, 184] on button "Convert" at bounding box center [367, 183] width 27 height 11
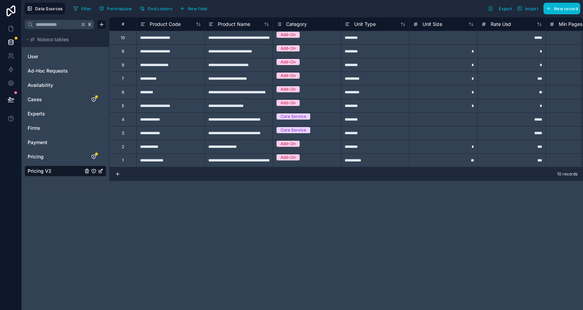
click at [295, 23] on span "Category" at bounding box center [296, 24] width 21 height 7
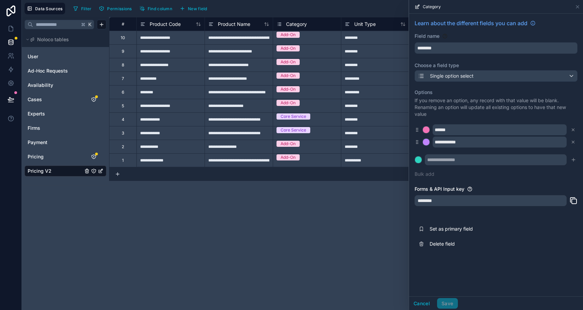
click at [341, 226] on div "**********" at bounding box center [346, 163] width 474 height 293
click at [442, 131] on input "******" at bounding box center [500, 129] width 134 height 11
click at [426, 132] on div at bounding box center [426, 129] width 7 height 7
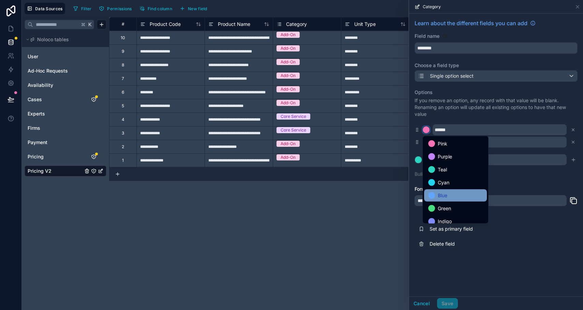
scroll to position [57, 0]
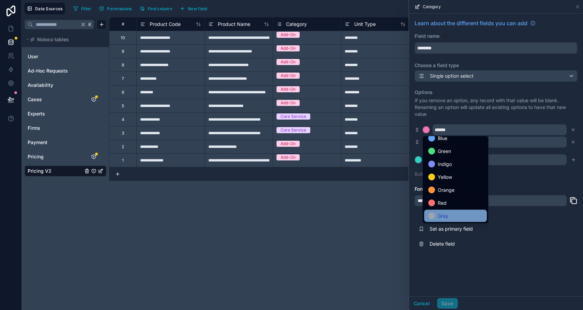
click at [439, 217] on span "Gray" at bounding box center [443, 216] width 11 height 8
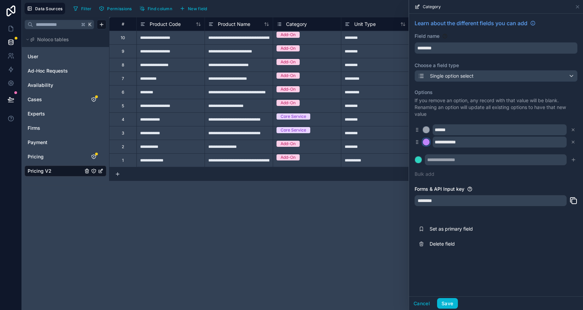
click at [426, 142] on div at bounding box center [426, 142] width 7 height 7
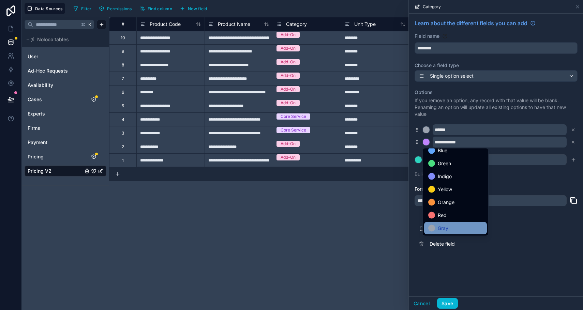
click at [440, 227] on span "Gray" at bounding box center [443, 228] width 11 height 8
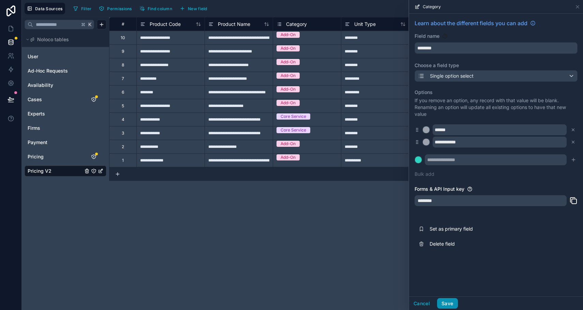
click at [442, 301] on button "Save" at bounding box center [447, 303] width 20 height 11
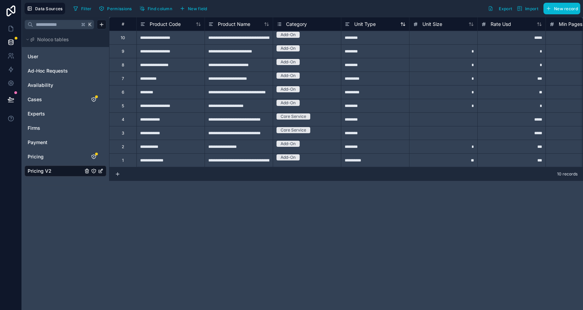
click at [361, 24] on span "Unit Type" at bounding box center [364, 24] width 21 height 7
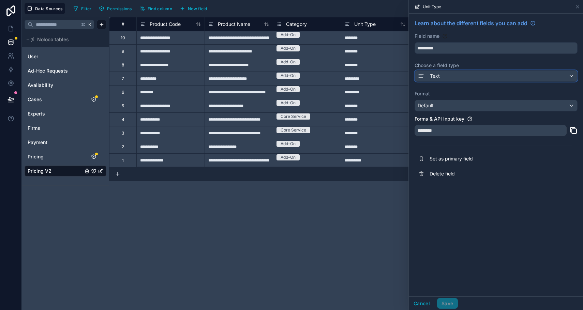
click at [420, 74] on icon at bounding box center [421, 76] width 7 height 8
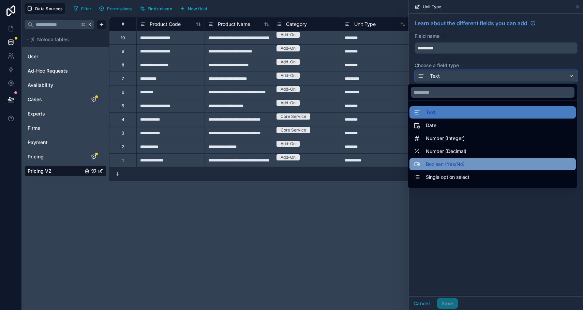
scroll to position [2, 0]
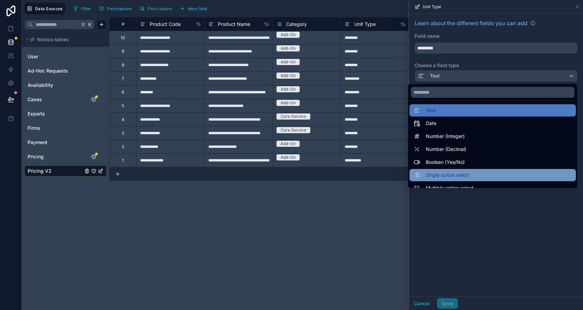
click at [442, 172] on span "Single option select" at bounding box center [448, 175] width 44 height 8
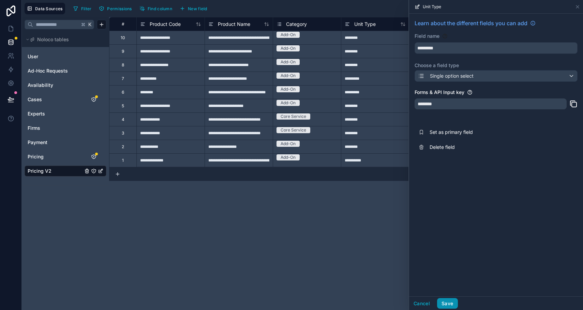
click at [442, 300] on button "Save" at bounding box center [447, 303] width 20 height 11
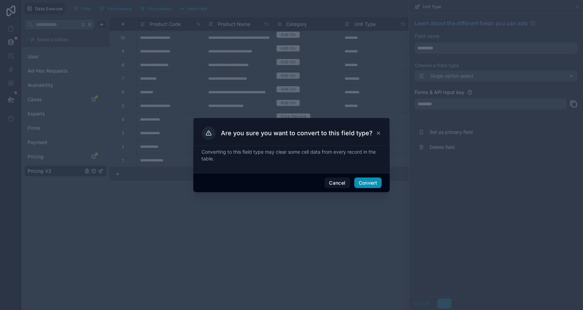
click at [373, 186] on button "Convert" at bounding box center [367, 183] width 27 height 11
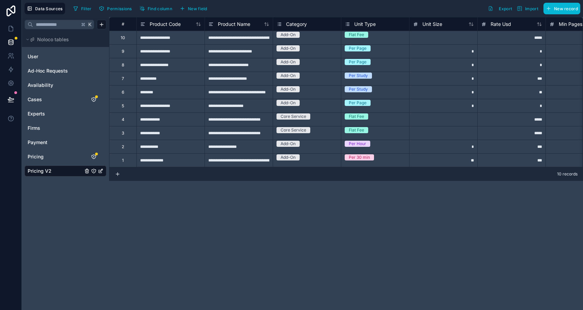
click at [357, 24] on span "Unit Type" at bounding box center [364, 24] width 21 height 7
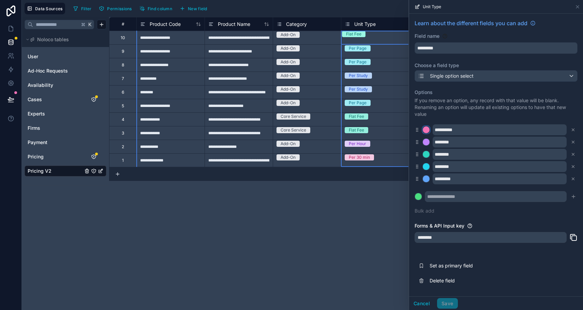
click at [428, 129] on div at bounding box center [426, 129] width 7 height 7
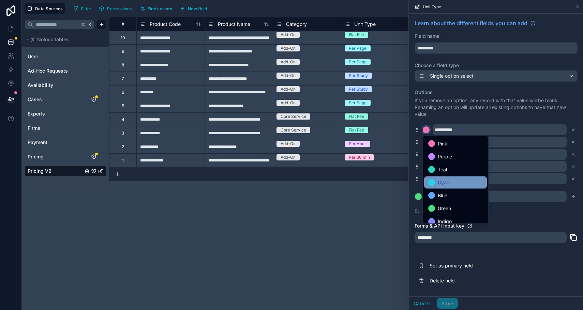
scroll to position [57, 0]
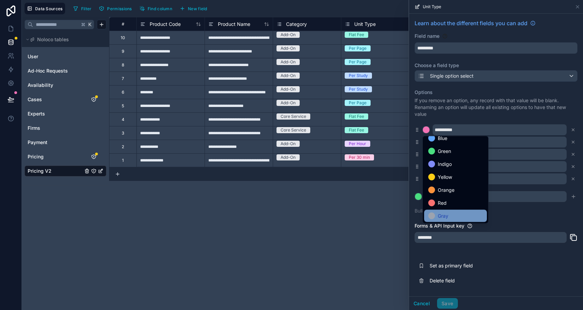
click at [441, 219] on span "Gray" at bounding box center [443, 216] width 11 height 8
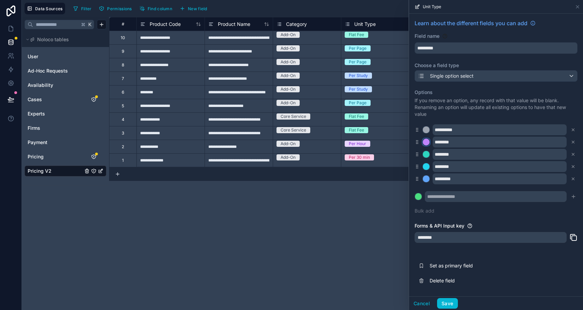
click at [426, 140] on div at bounding box center [426, 142] width 7 height 7
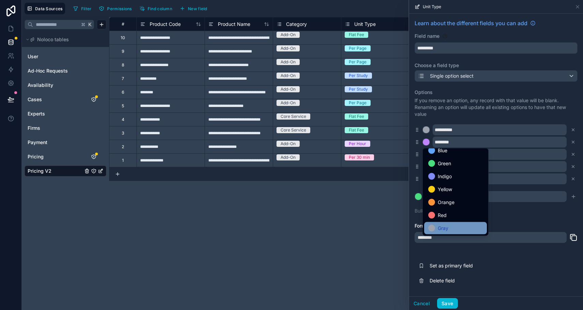
click at [437, 229] on div "Gray" at bounding box center [455, 228] width 55 height 8
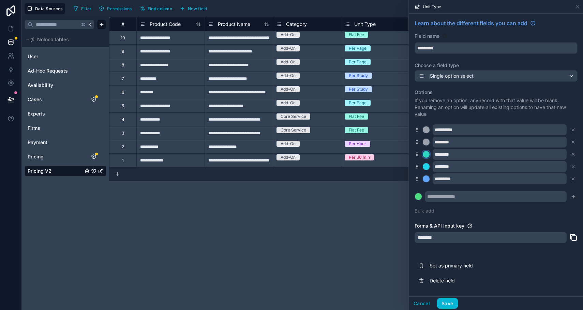
click at [425, 154] on div at bounding box center [426, 154] width 7 height 7
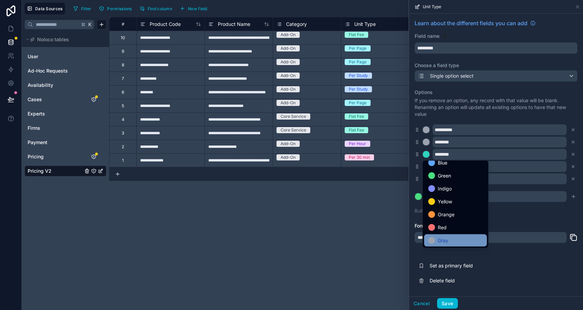
click at [440, 245] on div "Gray" at bounding box center [455, 241] width 63 height 12
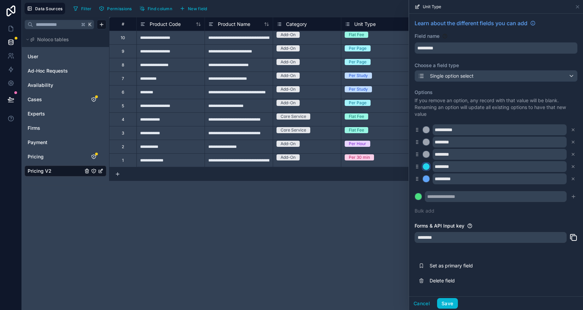
click at [428, 168] on div at bounding box center [426, 166] width 7 height 7
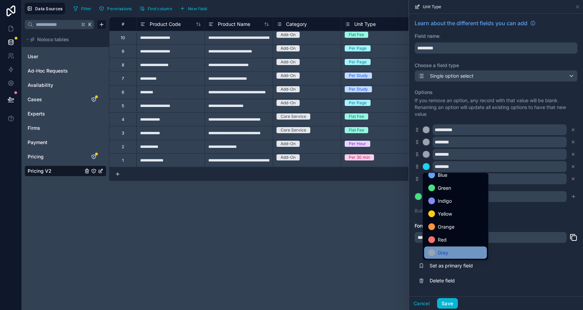
click at [442, 251] on div "Gray" at bounding box center [455, 253] width 55 height 8
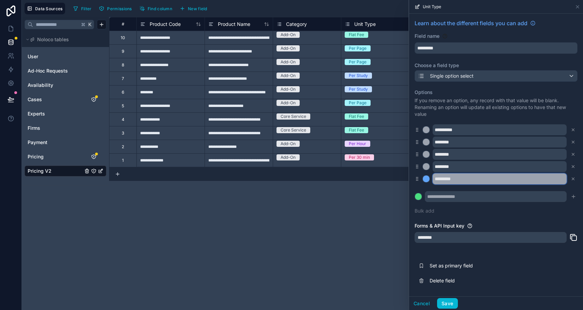
click at [442, 180] on input "*********" at bounding box center [500, 179] width 134 height 11
click at [426, 180] on div at bounding box center [426, 179] width 7 height 7
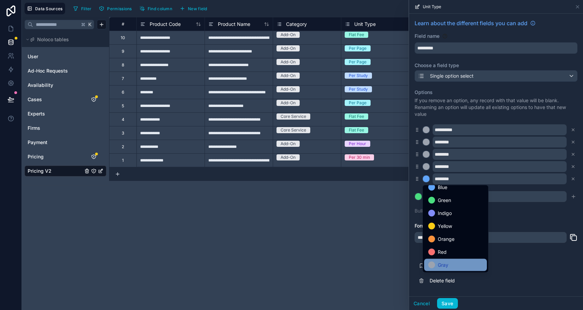
click at [442, 265] on span "Gray" at bounding box center [443, 265] width 11 height 8
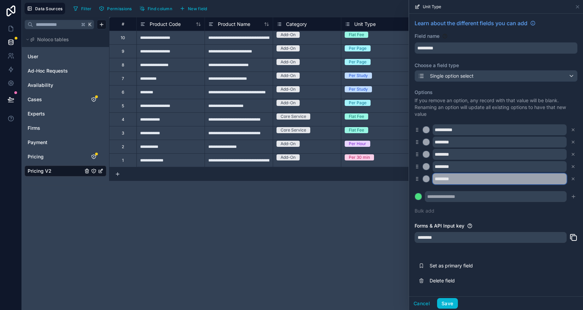
click at [442, 180] on input "********" at bounding box center [500, 179] width 134 height 11
type input "**********"
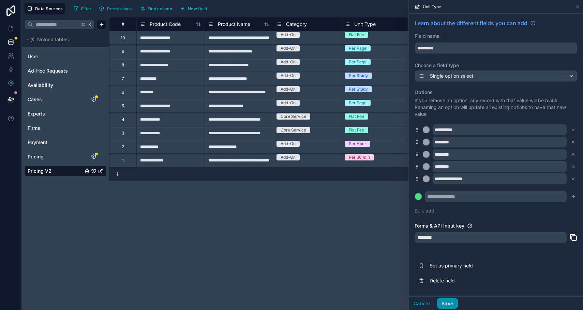
click at [442, 300] on button "Save" at bounding box center [447, 303] width 20 height 11
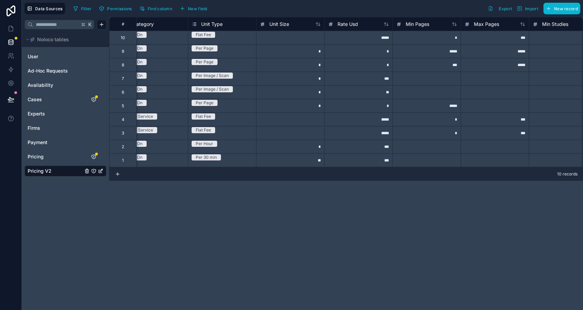
scroll to position [0, 193]
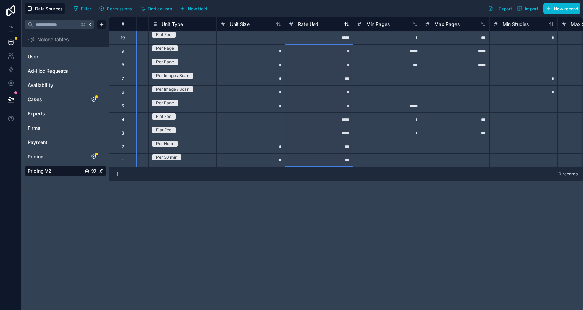
click at [312, 25] on span "Rate Usd" at bounding box center [308, 24] width 20 height 7
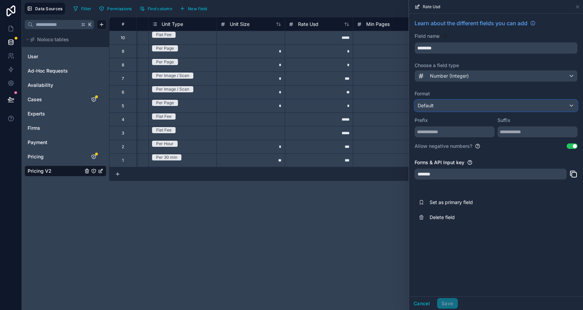
click at [427, 103] on span "Default" at bounding box center [426, 106] width 16 height 6
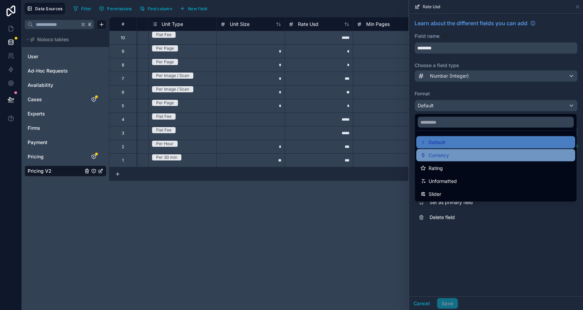
click at [441, 155] on span "Currency" at bounding box center [439, 155] width 20 height 8
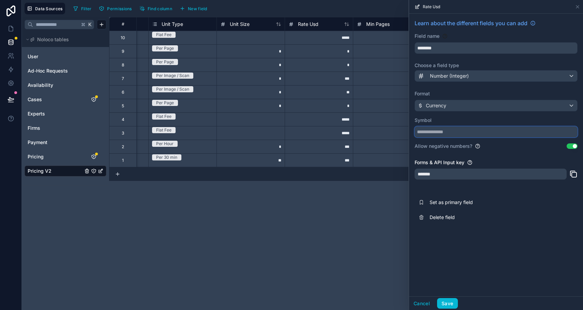
click at [432, 133] on input "text" at bounding box center [496, 131] width 163 height 11
type input "*"
click at [442, 303] on button "Save" at bounding box center [447, 303] width 20 height 11
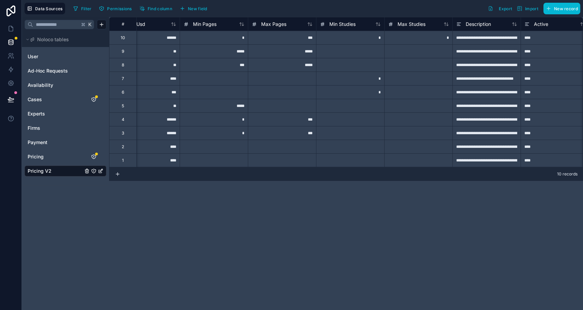
scroll to position [0, 434]
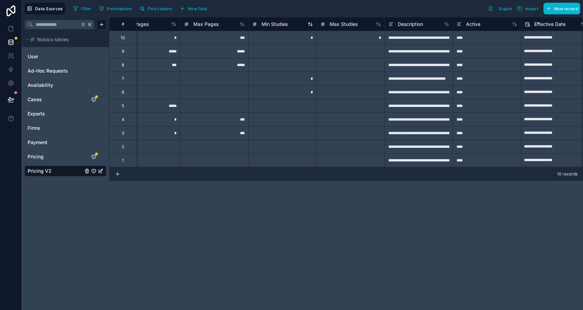
click at [274, 23] on span "Min Studies" at bounding box center [274, 24] width 26 height 7
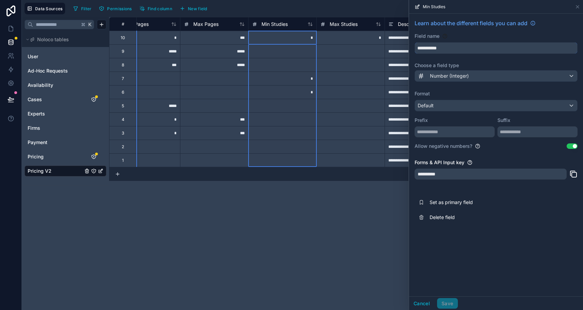
click at [435, 47] on input "**********" at bounding box center [496, 48] width 162 height 11
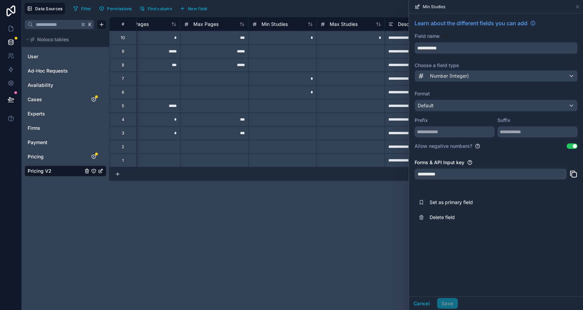
click at [435, 47] on input "**********" at bounding box center [496, 48] width 162 height 11
click at [415, 42] on button "**********" at bounding box center [496, 48] width 163 height 12
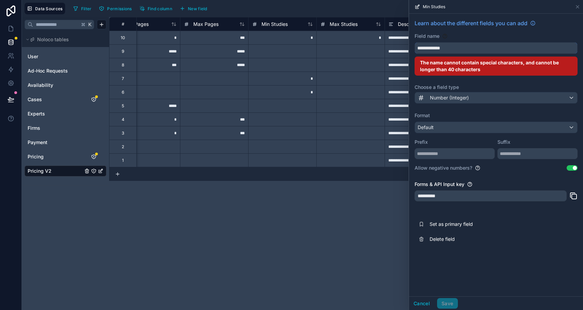
click at [415, 42] on button "**********" at bounding box center [496, 48] width 163 height 12
type input "**********"
click at [428, 303] on button "Cancel" at bounding box center [421, 303] width 25 height 11
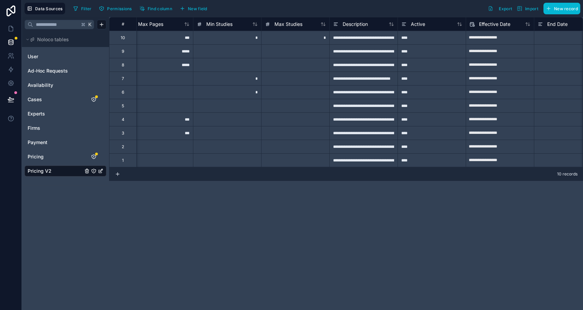
scroll to position [0, 534]
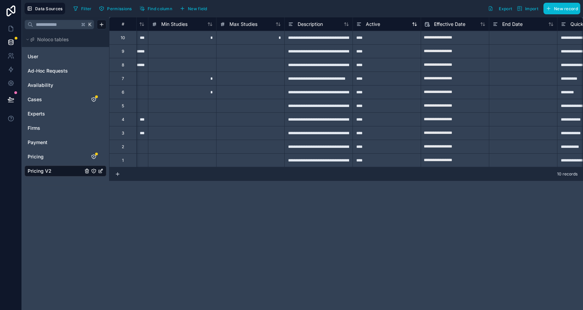
click at [370, 25] on span "Active" at bounding box center [373, 24] width 14 height 7
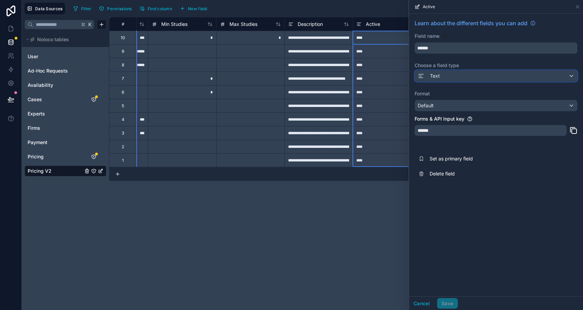
click at [419, 75] on icon at bounding box center [421, 76] width 7 height 8
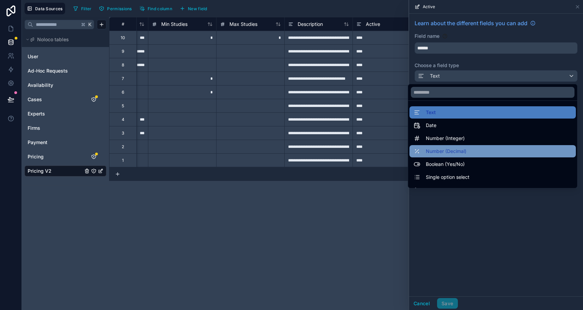
click at [441, 156] on div "Number (Decimal)" at bounding box center [492, 151] width 166 height 12
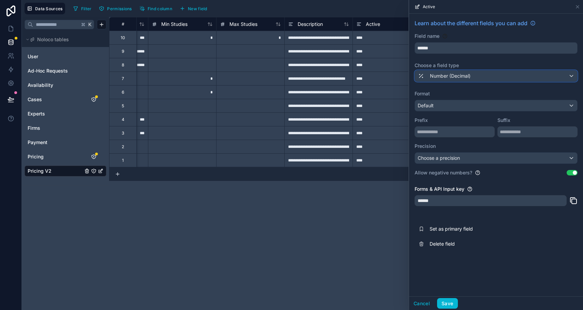
click at [435, 75] on span "Number (Decimal)" at bounding box center [450, 76] width 41 height 7
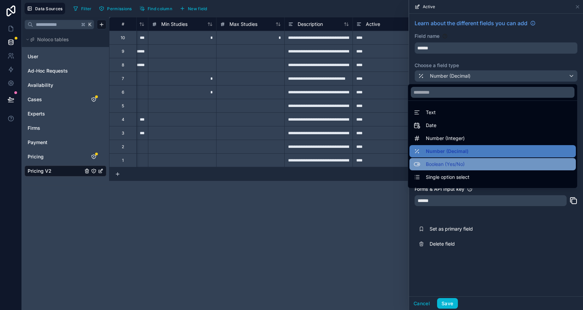
click at [440, 164] on span "Boolean (Yes/No)" at bounding box center [445, 164] width 39 height 8
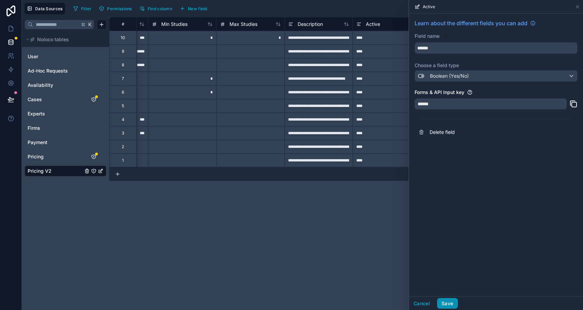
click at [442, 307] on button "Save" at bounding box center [447, 303] width 20 height 11
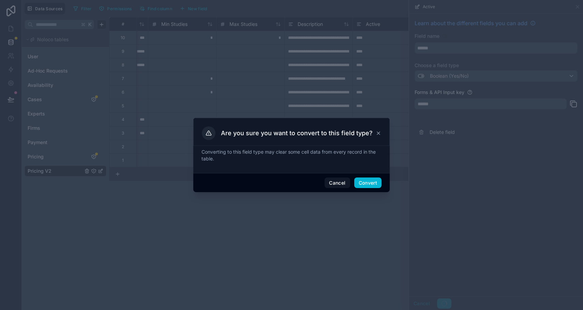
click at [367, 177] on div "Cancel Convert" at bounding box center [291, 182] width 196 height 19
click at [366, 180] on button "Convert" at bounding box center [367, 183] width 27 height 11
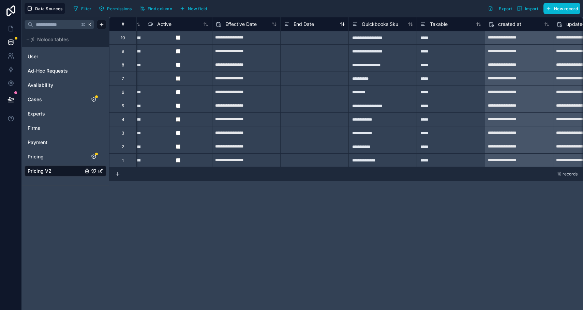
scroll to position [0, 839]
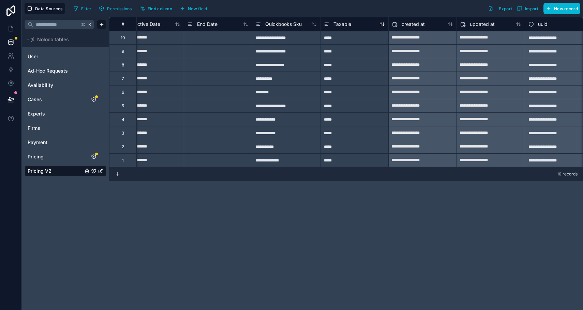
click at [336, 26] on span "Taxable" at bounding box center [342, 24] width 18 height 7
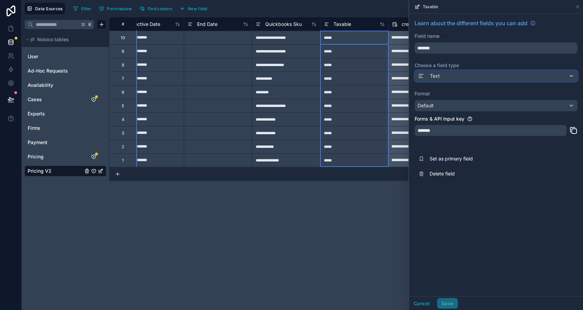
click at [437, 74] on span "Text" at bounding box center [435, 76] width 10 height 7
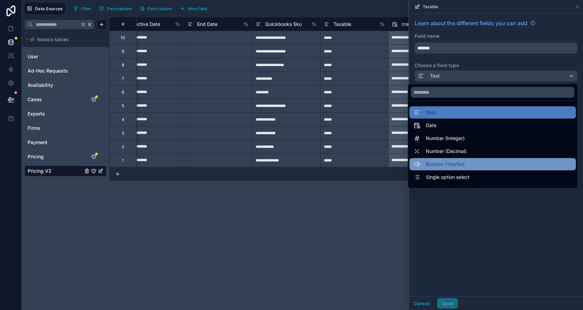
click at [438, 167] on span "Boolean (Yes/No)" at bounding box center [445, 164] width 39 height 8
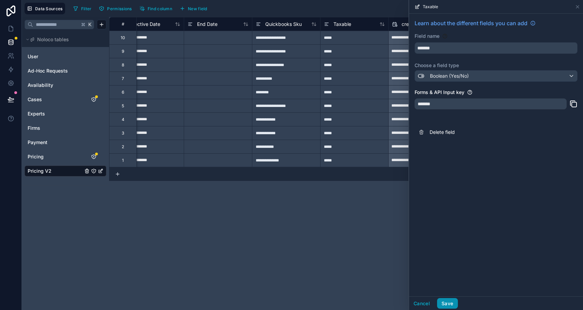
click at [442, 298] on button "Save" at bounding box center [447, 303] width 20 height 11
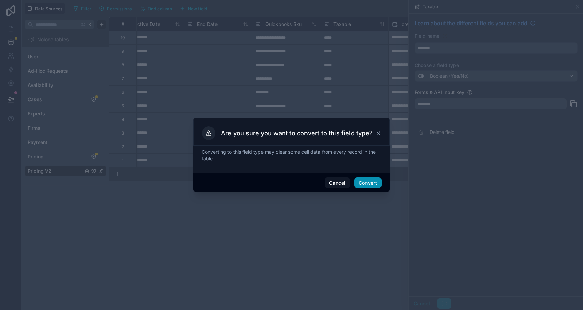
click at [371, 183] on button "Convert" at bounding box center [367, 183] width 27 height 11
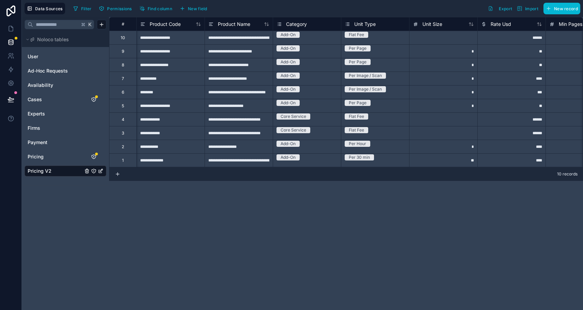
scroll to position [0, 0]
click at [359, 24] on span "Unit Type" at bounding box center [364, 24] width 21 height 7
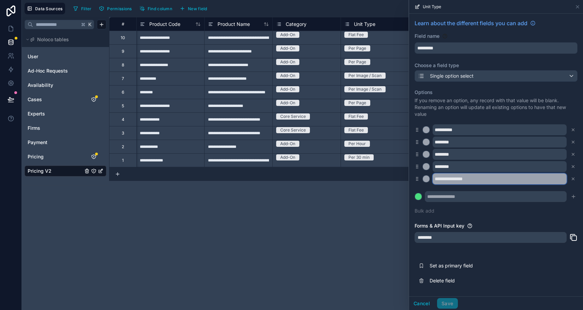
click at [442, 179] on input "**********" at bounding box center [500, 179] width 134 height 11
type input "*********"
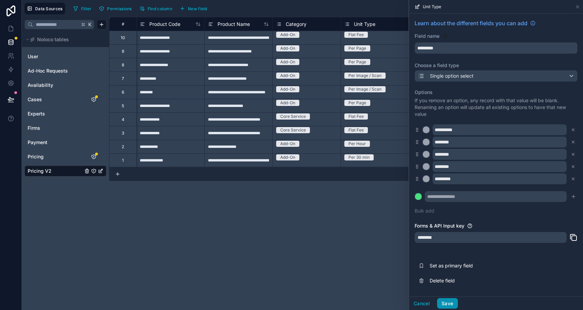
click at [441, 303] on button "Save" at bounding box center [447, 303] width 20 height 11
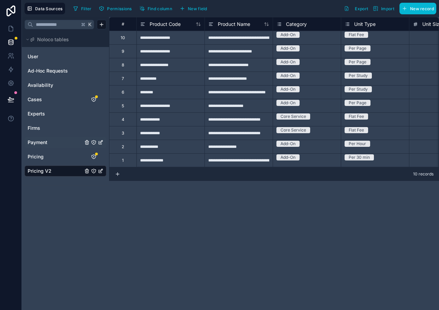
click at [58, 148] on div "Payment" at bounding box center [66, 142] width 82 height 11
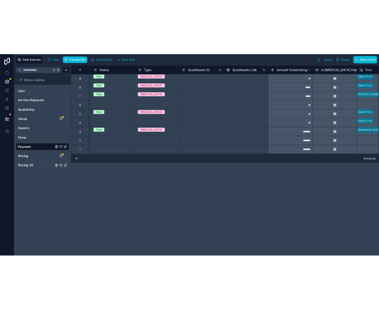
scroll to position [0, 406]
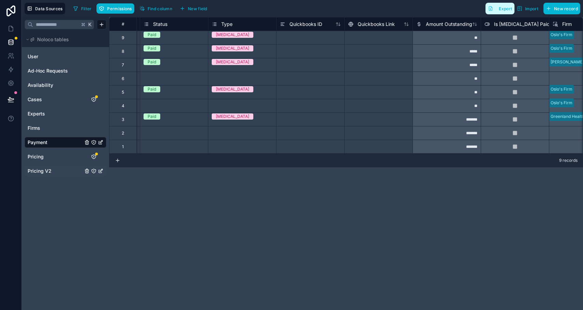
click at [442, 4] on button "Export" at bounding box center [499, 9] width 29 height 12
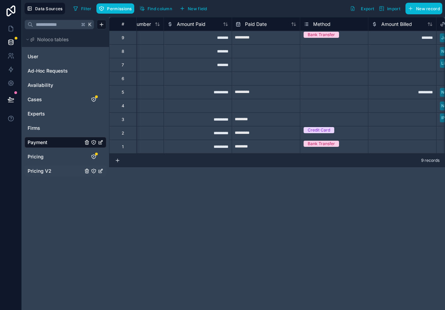
scroll to position [0, 0]
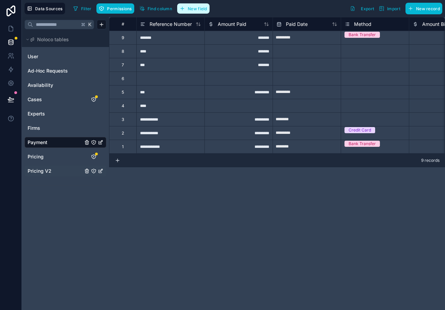
click at [200, 8] on span "New field" at bounding box center [197, 8] width 19 height 5
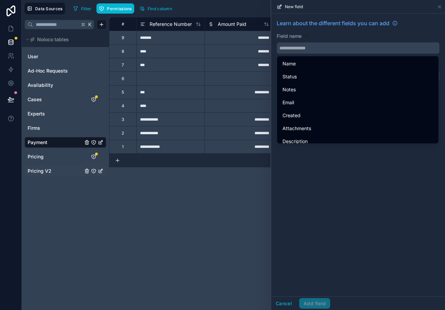
click at [305, 52] on input "text" at bounding box center [358, 48] width 162 height 11
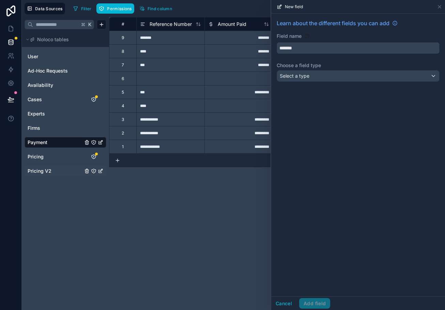
type input "*******"
click at [221, 202] on div "**********" at bounding box center [277, 163] width 336 height 293
click at [290, 300] on button "Cancel" at bounding box center [283, 303] width 25 height 11
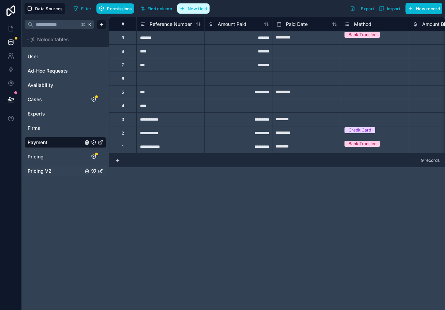
click at [193, 11] on button "New field" at bounding box center [193, 8] width 32 height 10
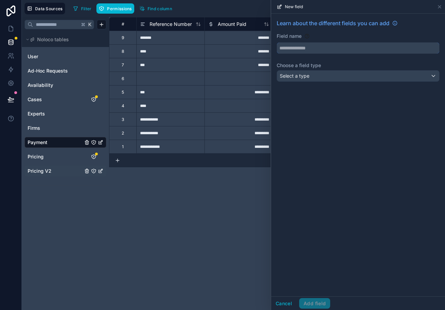
click at [286, 48] on input "text" at bounding box center [358, 48] width 162 height 11
type input "*******"
click at [291, 74] on span "Select a type" at bounding box center [295, 76] width 30 height 6
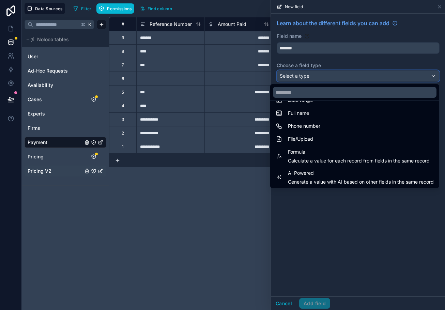
scroll to position [198, 0]
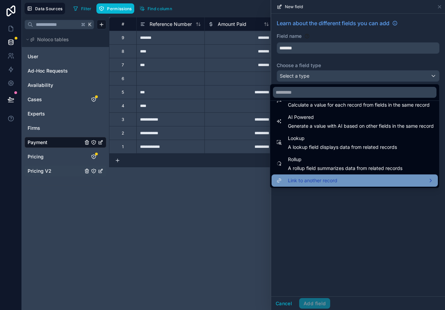
click at [304, 179] on span "Link to another record" at bounding box center [312, 181] width 49 height 8
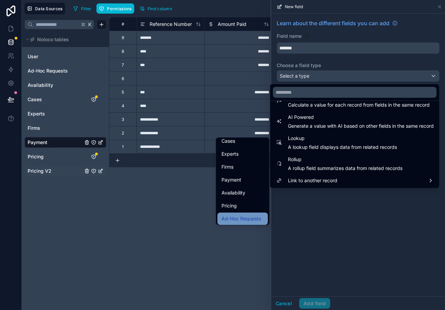
scroll to position [42, 0]
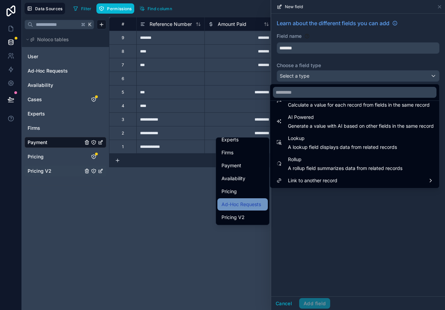
click at [242, 213] on div "Pricing V2" at bounding box center [243, 217] width 50 height 12
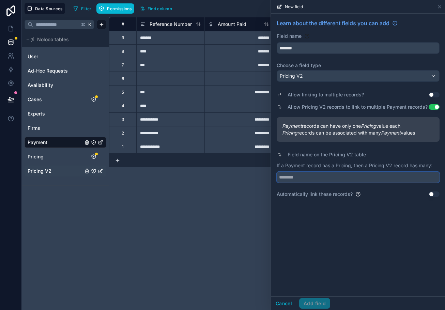
click at [294, 175] on input "text" at bounding box center [358, 177] width 163 height 11
type input "********"
click at [305, 299] on button "Add field" at bounding box center [314, 303] width 31 height 11
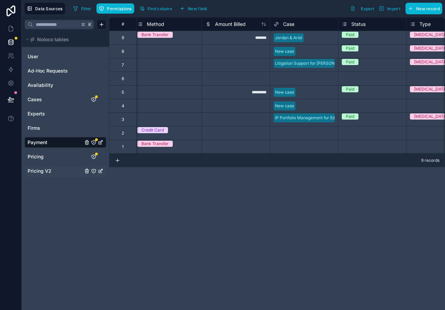
scroll to position [0, 208]
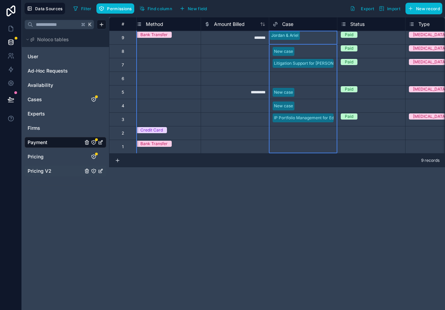
click at [285, 21] on span "Case" at bounding box center [287, 24] width 11 height 7
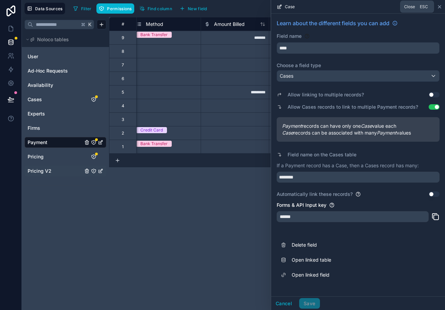
click at [439, 6] on icon at bounding box center [439, 6] width 3 height 3
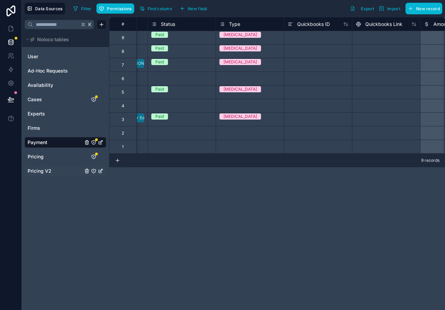
scroll to position [0, 515]
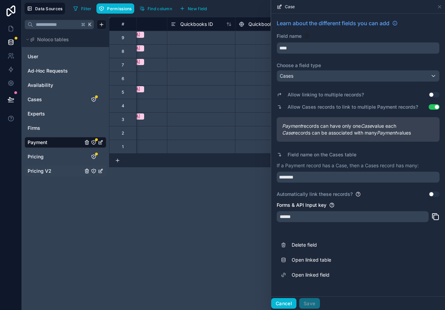
click at [283, 299] on button "Cancel" at bounding box center [283, 303] width 25 height 11
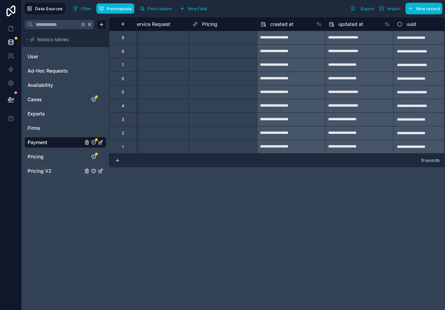
scroll to position [0, 966]
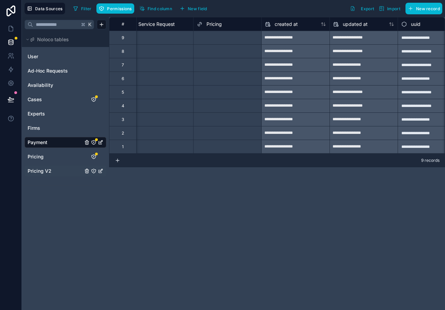
click at [206, 21] on div "Pricing" at bounding box center [209, 24] width 25 height 8
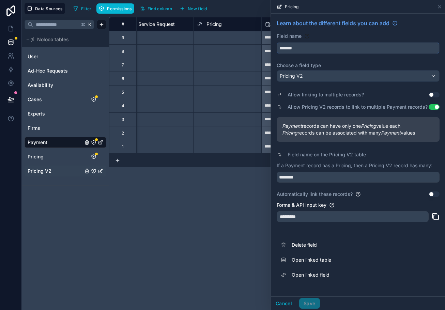
drag, startPoint x: 300, startPoint y: 47, endPoint x: 261, endPoint y: 42, distance: 39.5
click at [261, 43] on div "**********" at bounding box center [233, 155] width 423 height 310
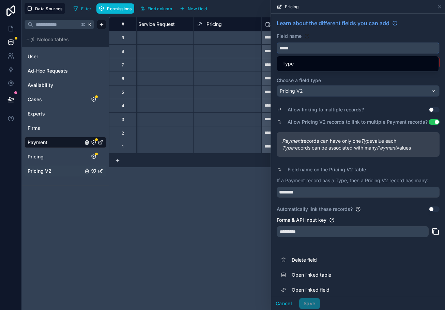
click at [277, 42] on button "****" at bounding box center [358, 48] width 163 height 12
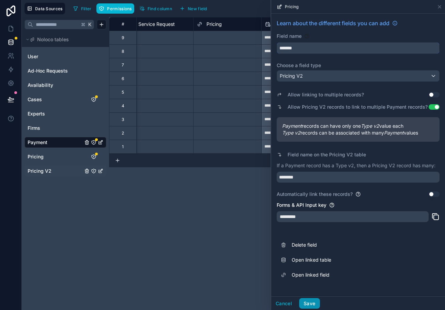
type input "*******"
click at [312, 305] on button "Save" at bounding box center [309, 303] width 20 height 11
